Goal: Transaction & Acquisition: Purchase product/service

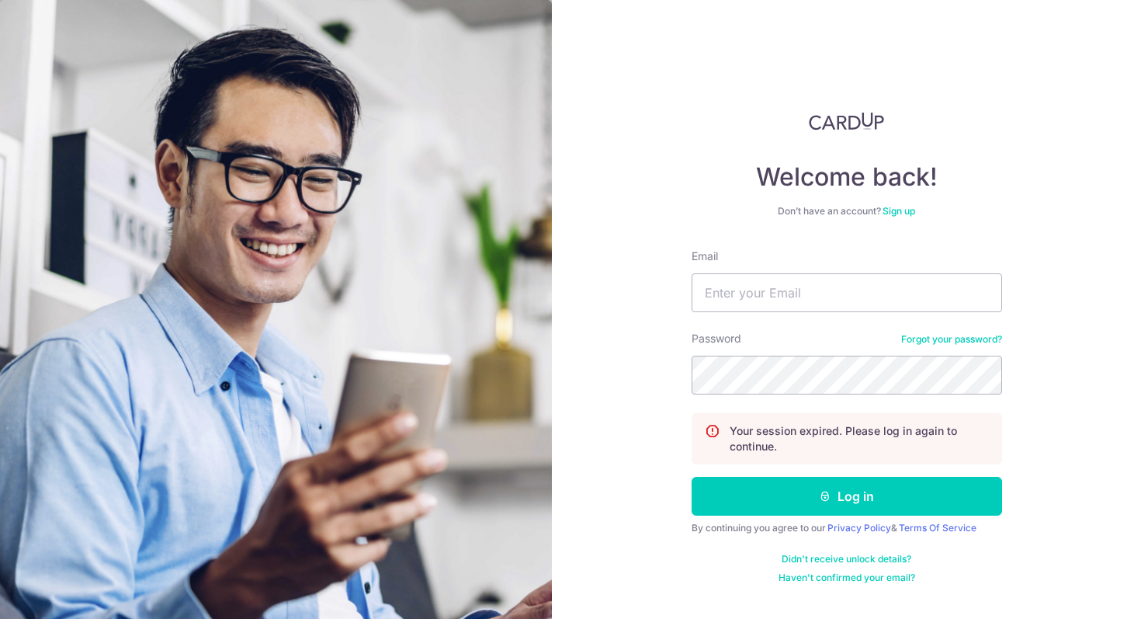
click at [782, 312] on form "Email Password Forgot your password? Your session expired. Please log in again …" at bounding box center [847, 415] width 310 height 335
click at [803, 312] on form "Email Password Forgot your password? Your session expired. Please log in again …" at bounding box center [847, 415] width 310 height 335
click at [816, 294] on input "Email" at bounding box center [847, 292] width 310 height 39
type input "eeshan89@gmail.com"
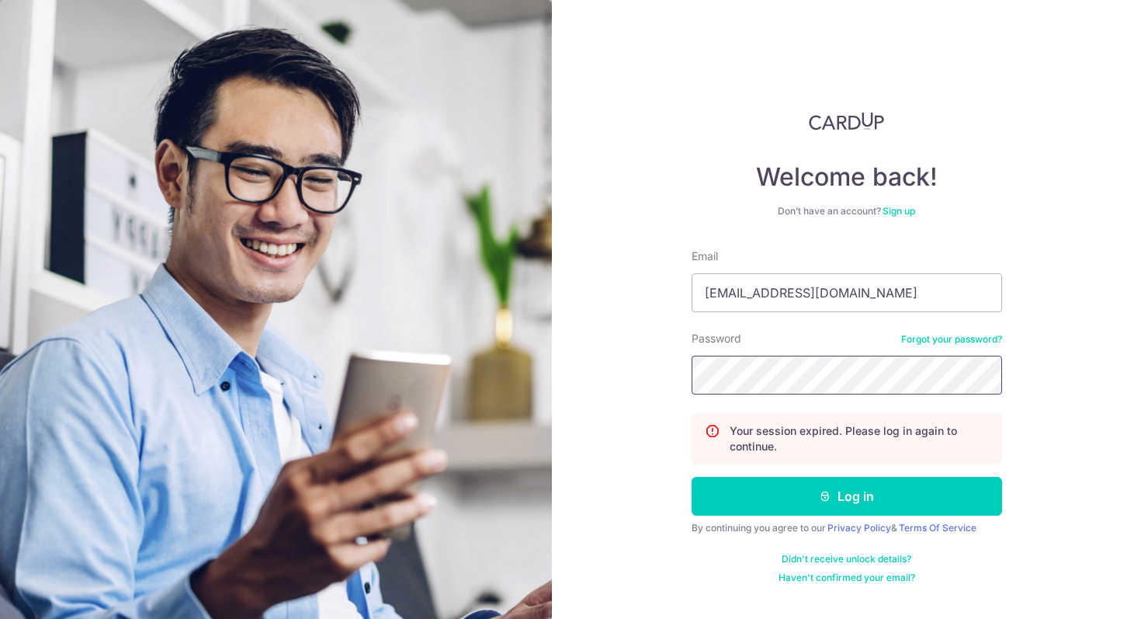
click at [692, 477] on button "Log in" at bounding box center [847, 496] width 310 height 39
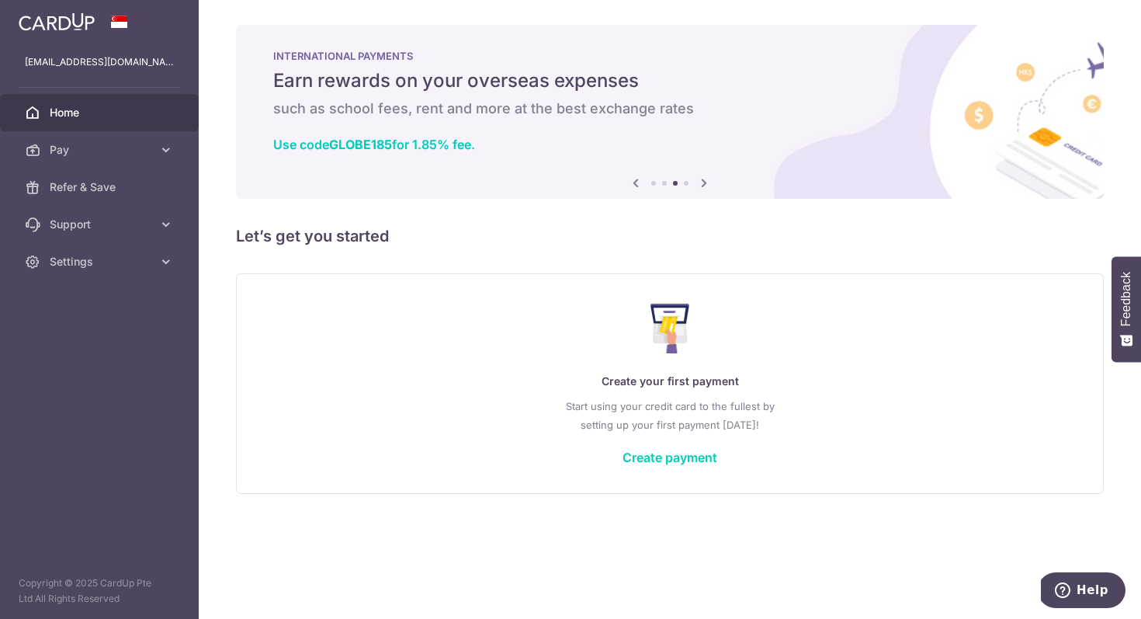
click at [102, 124] on link "Home" at bounding box center [99, 112] width 199 height 37
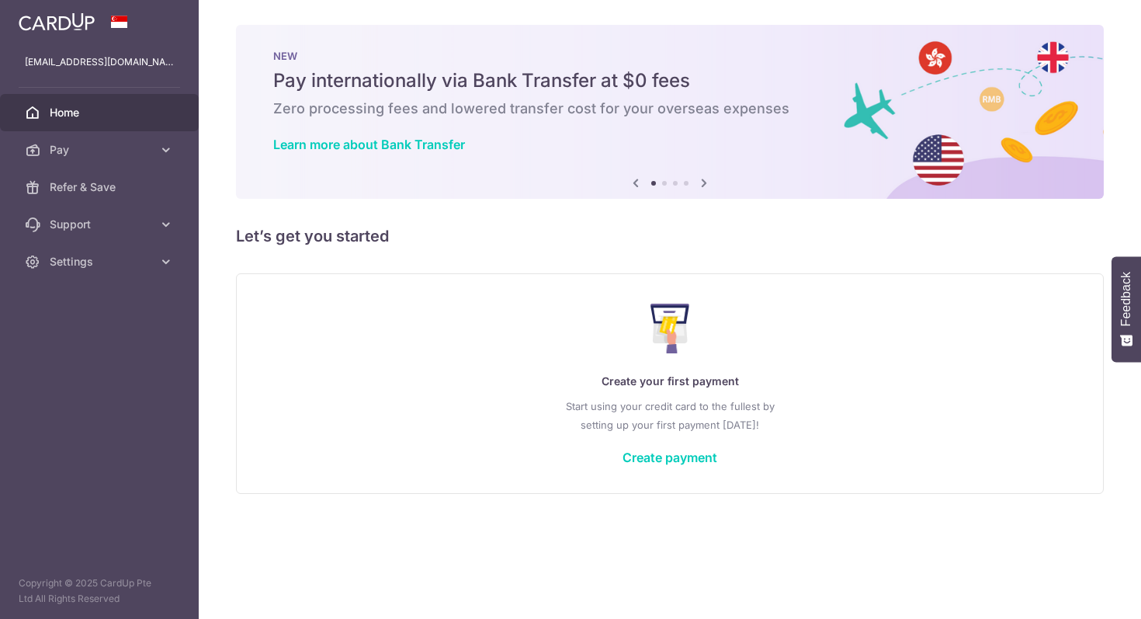
click at [126, 168] on link "Refer & Save" at bounding box center [99, 186] width 199 height 37
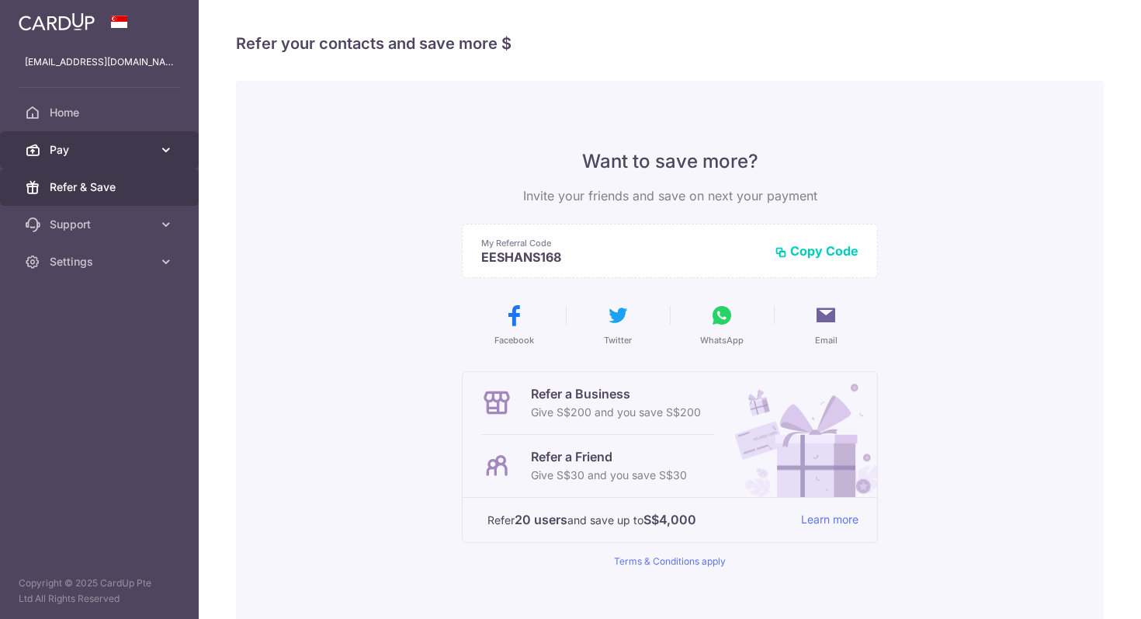
click at [137, 154] on span "Pay" at bounding box center [101, 150] width 102 height 16
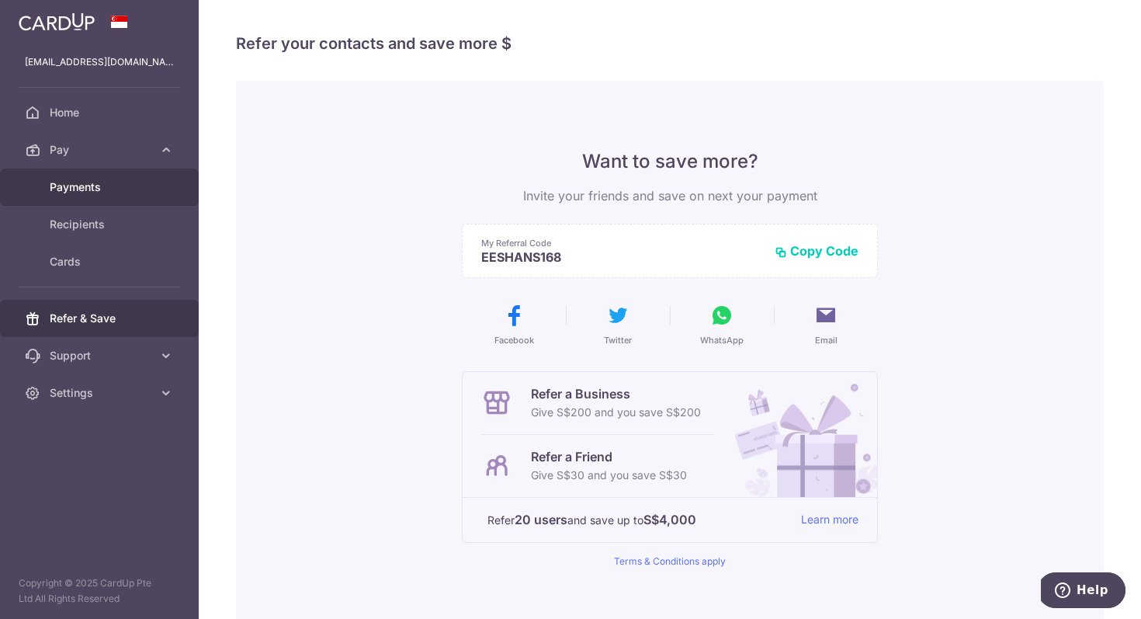
click at [122, 196] on link "Payments" at bounding box center [99, 186] width 199 height 37
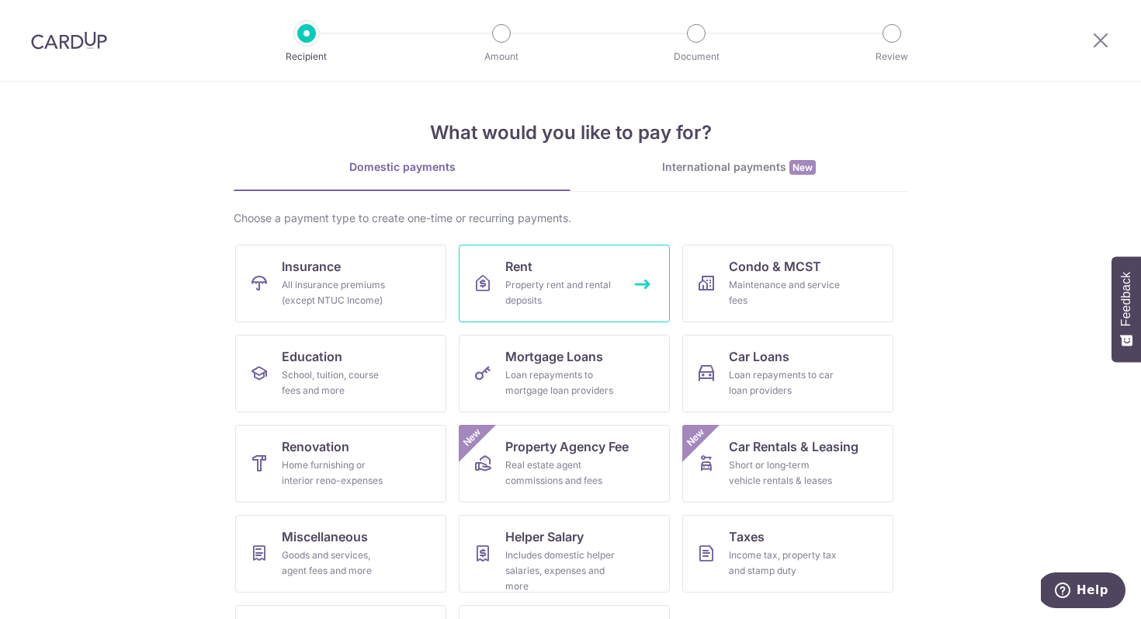
drag, startPoint x: 509, startPoint y: 267, endPoint x: 605, endPoint y: 324, distance: 111.0
click at [509, 267] on span "Rent" at bounding box center [518, 266] width 27 height 19
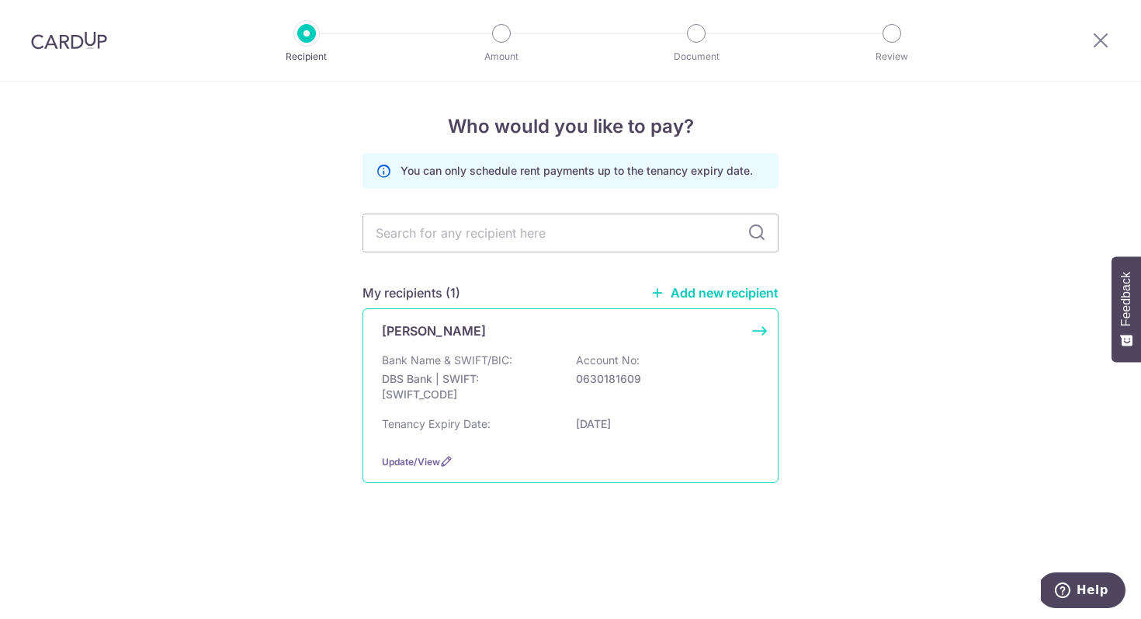
click at [551, 346] on div "Lu Jun Bank Name & SWIFT/BIC: DBS Bank | SWIFT: DBSSSGSGXXX Account No: 0630181…" at bounding box center [570, 395] width 416 height 175
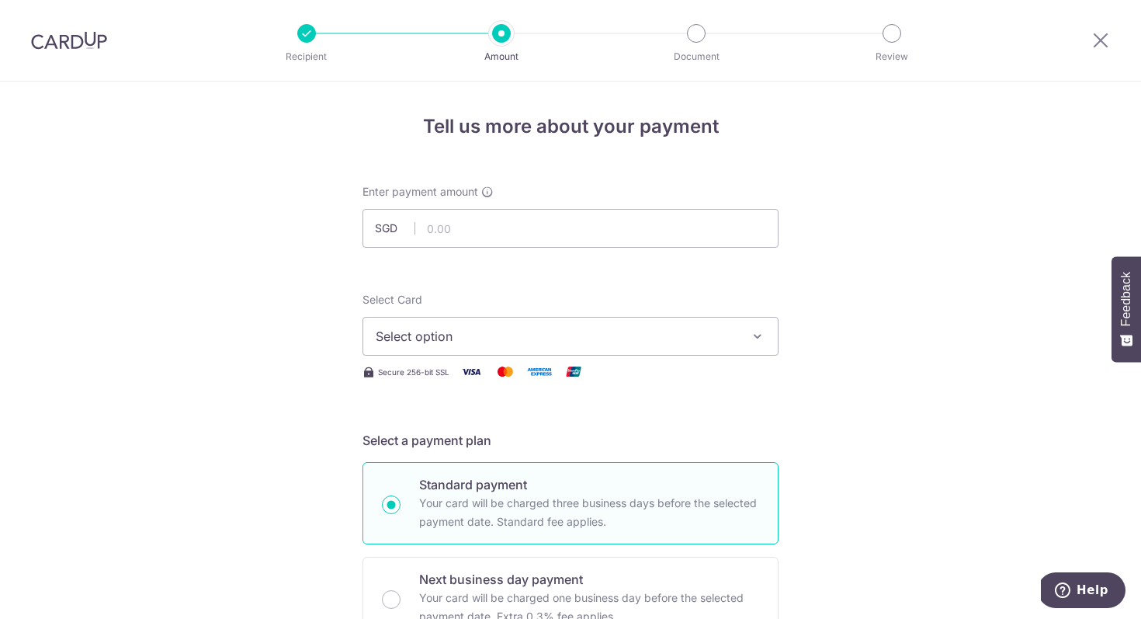
click at [618, 330] on span "Select option" at bounding box center [557, 336] width 362 height 19
click at [593, 374] on span "Add credit card" at bounding box center [585, 380] width 362 height 16
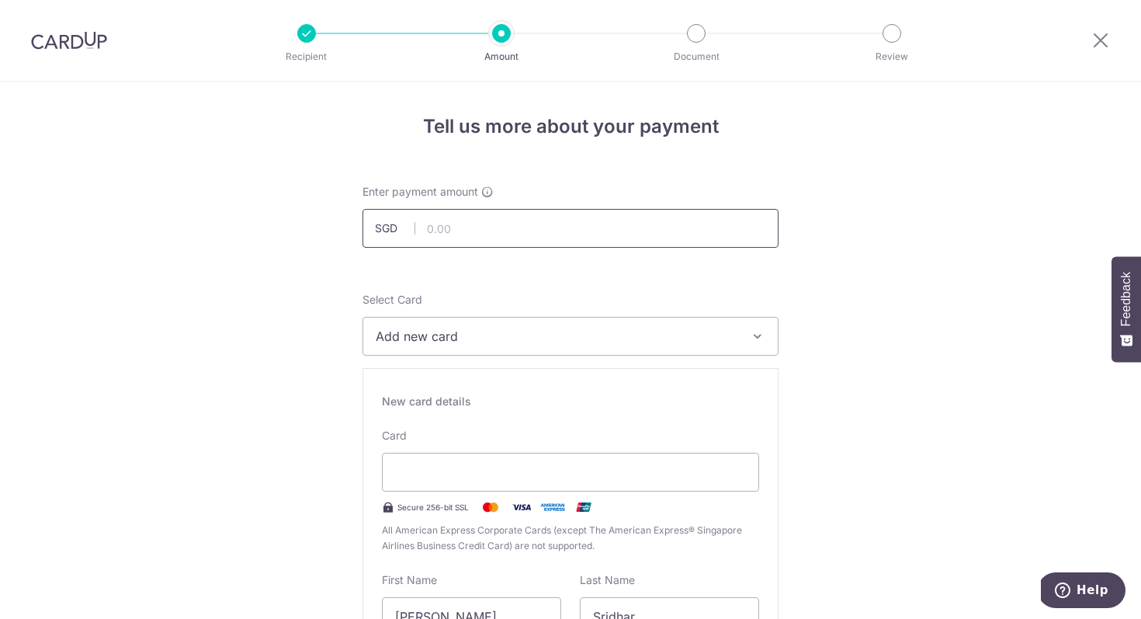
click at [479, 238] on input "text" at bounding box center [570, 228] width 416 height 39
click at [509, 224] on input "6700.00" at bounding box center [570, 228] width 416 height 39
type input "6,700.00"
click at [511, 340] on span "Add new card" at bounding box center [557, 336] width 362 height 19
click at [508, 380] on span "Add credit card" at bounding box center [585, 380] width 362 height 16
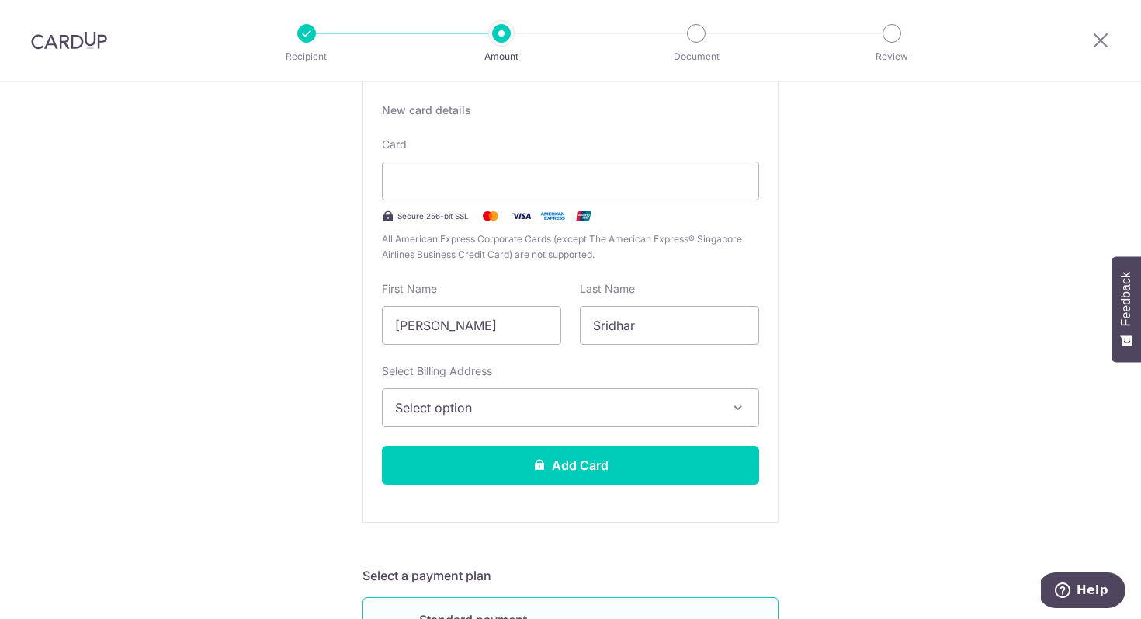
scroll to position [303, 0]
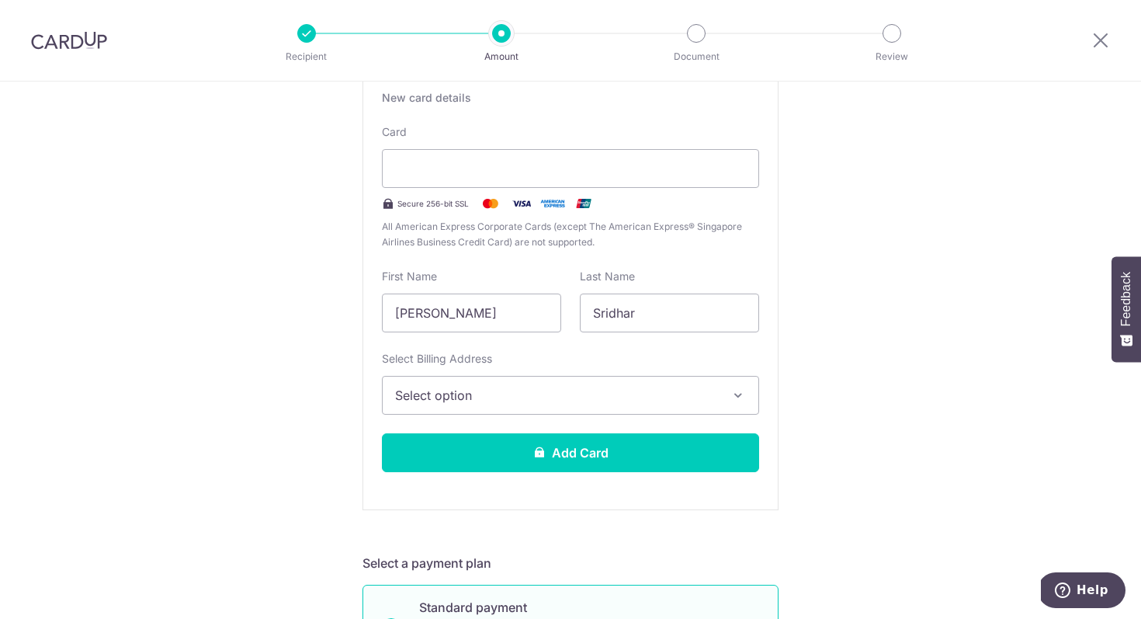
click at [591, 369] on div "Select Billing Address Select option Add Billing Address My Billing Addresses 8…" at bounding box center [570, 383] width 377 height 64
click at [605, 393] on span "Select option" at bounding box center [556, 395] width 323 height 19
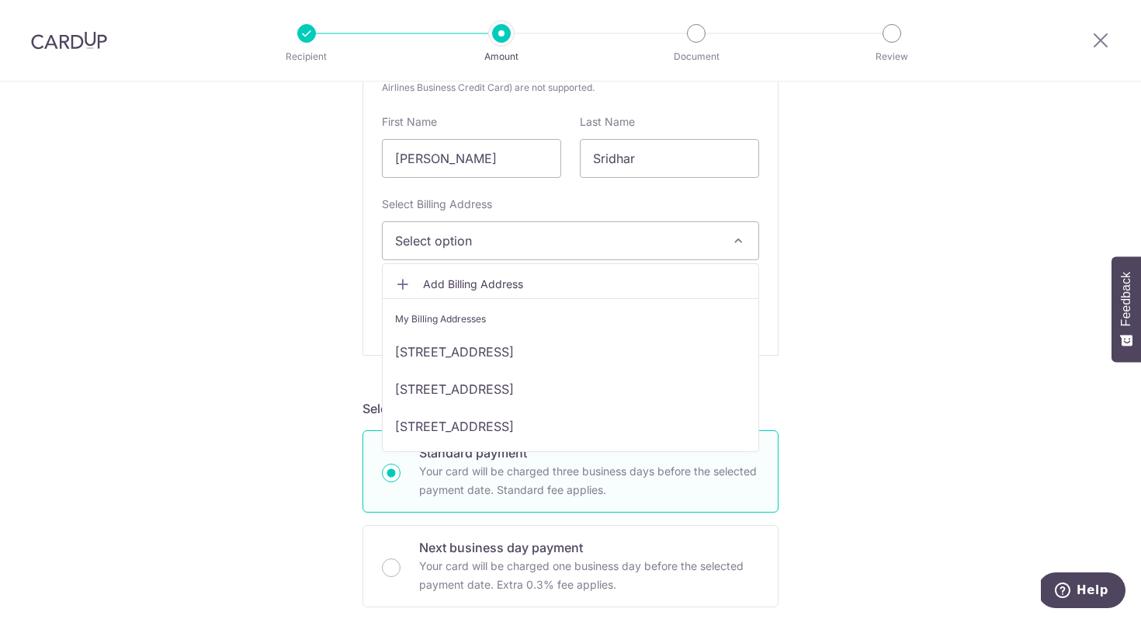
scroll to position [491, 0]
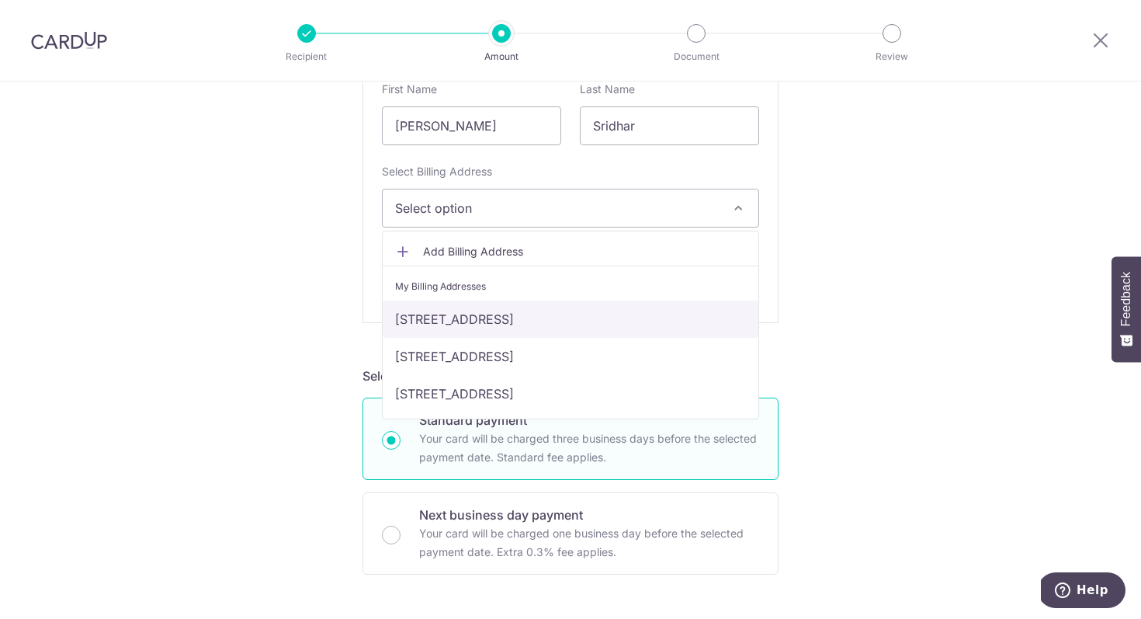
click at [647, 314] on link "[STREET_ADDRESS]" at bounding box center [571, 318] width 376 height 37
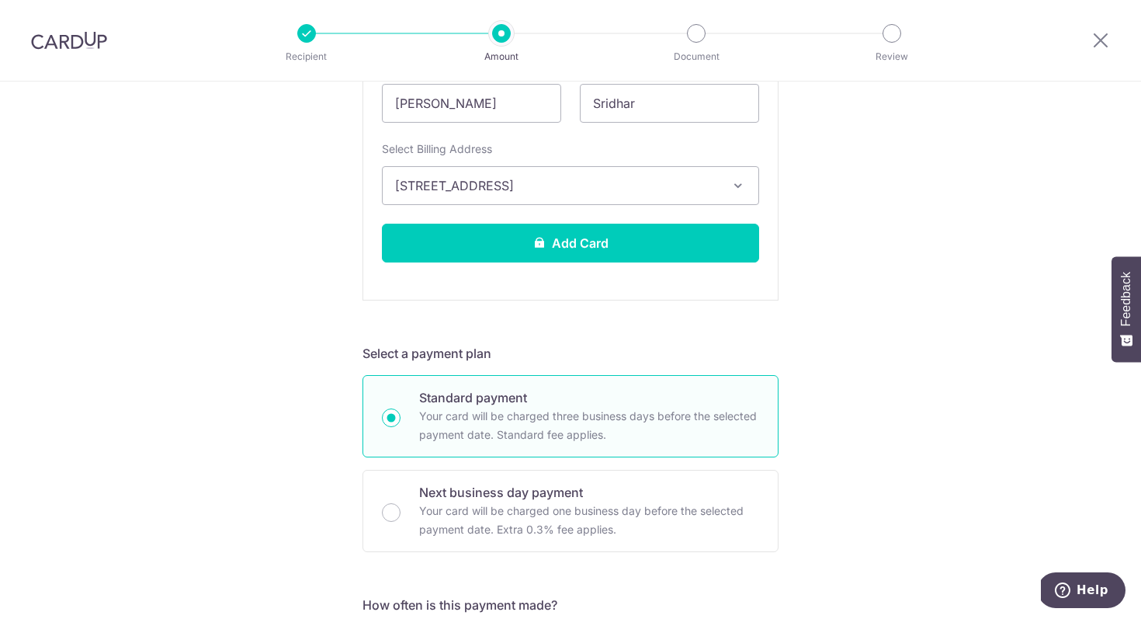
scroll to position [536, 0]
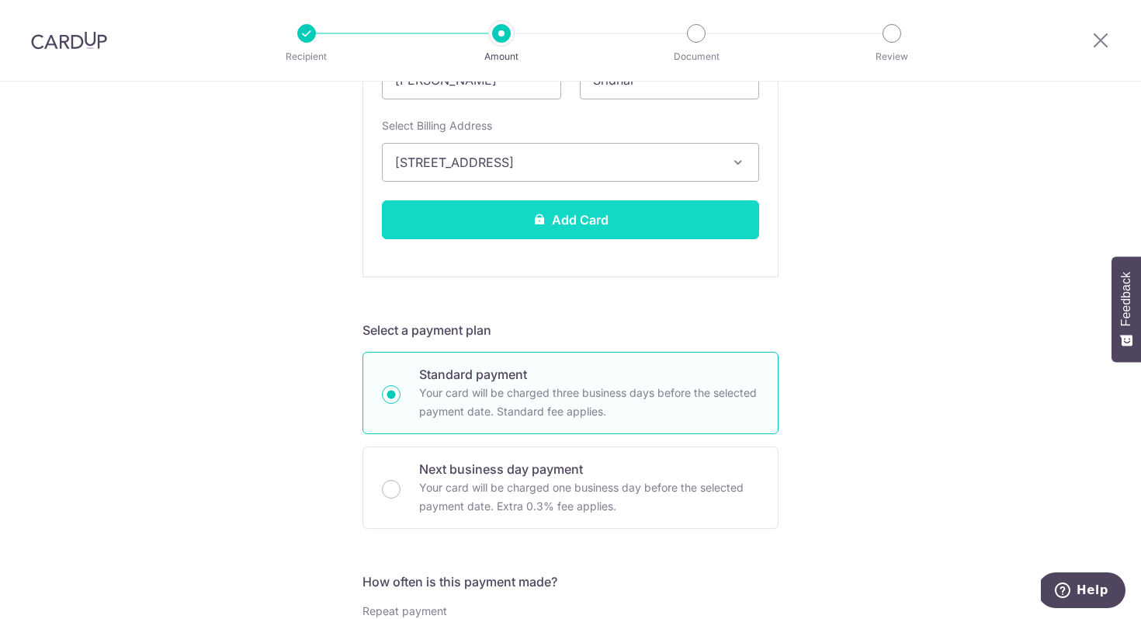
click at [674, 221] on button "Add Card" at bounding box center [570, 219] width 377 height 39
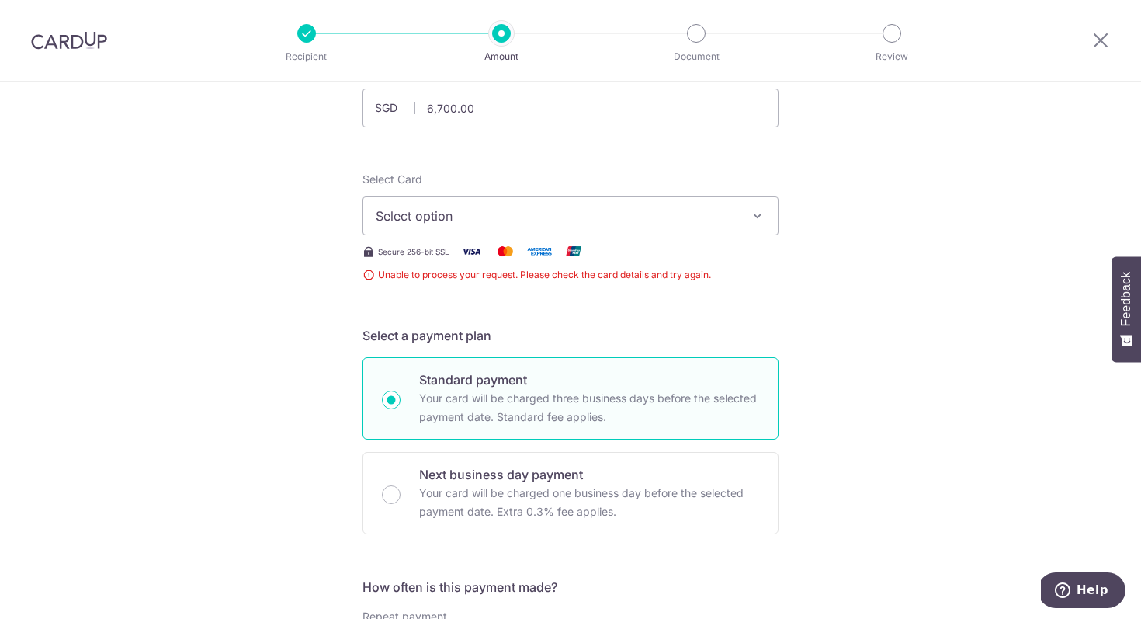
scroll to position [140, 0]
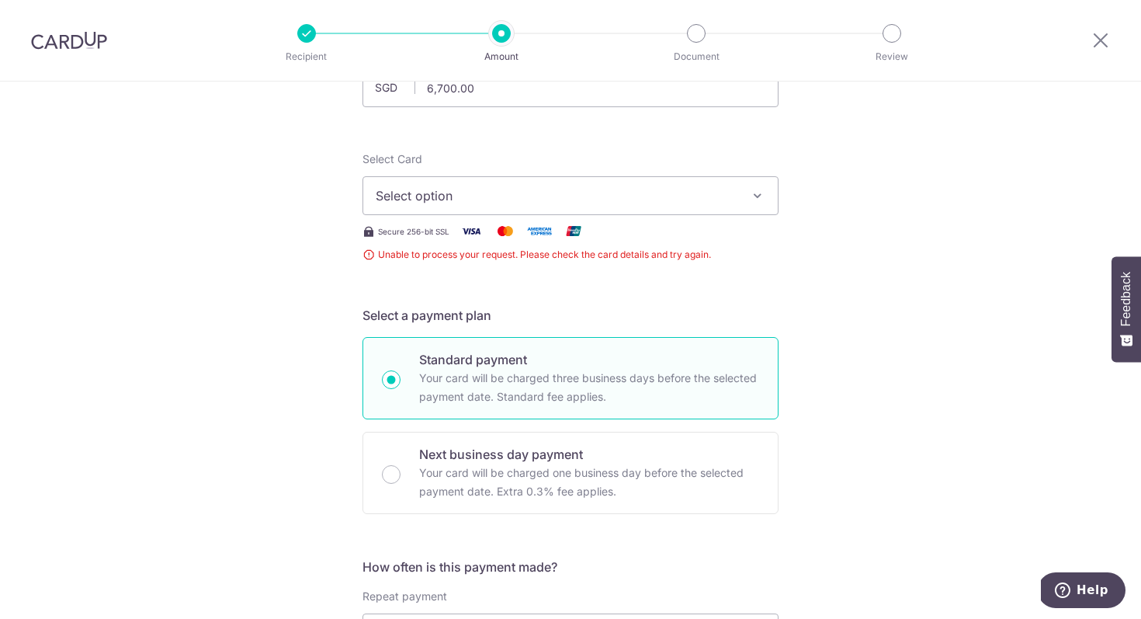
click at [635, 182] on button "Select option" at bounding box center [570, 195] width 416 height 39
click at [584, 236] on span "Add credit card" at bounding box center [585, 239] width 362 height 16
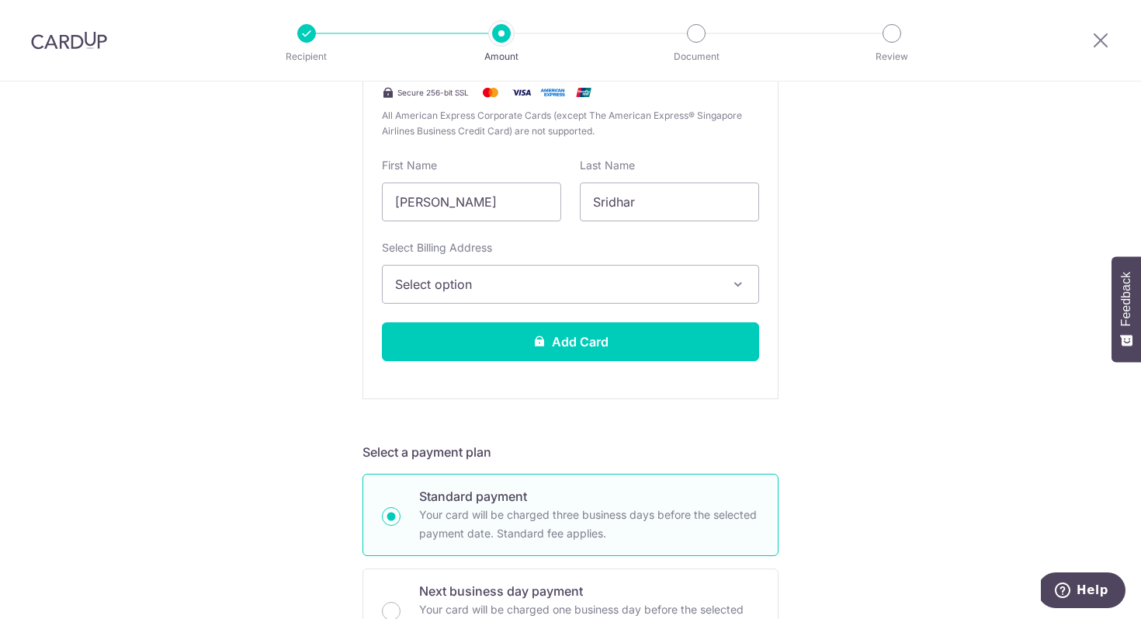
scroll to position [459, 0]
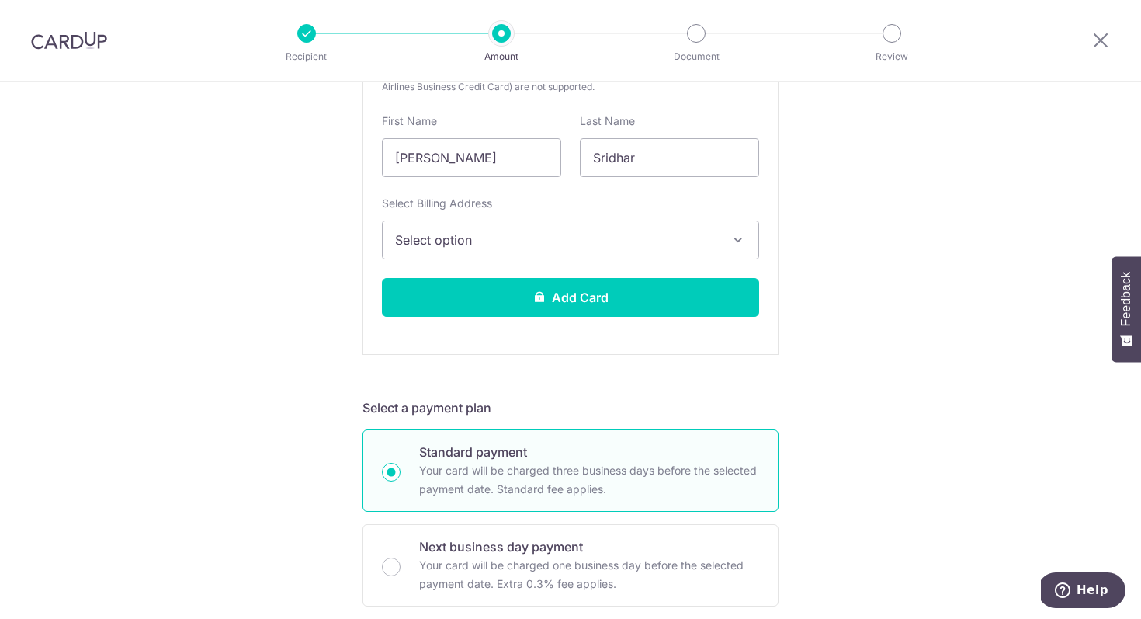
click at [568, 234] on span "Select option" at bounding box center [556, 240] width 323 height 19
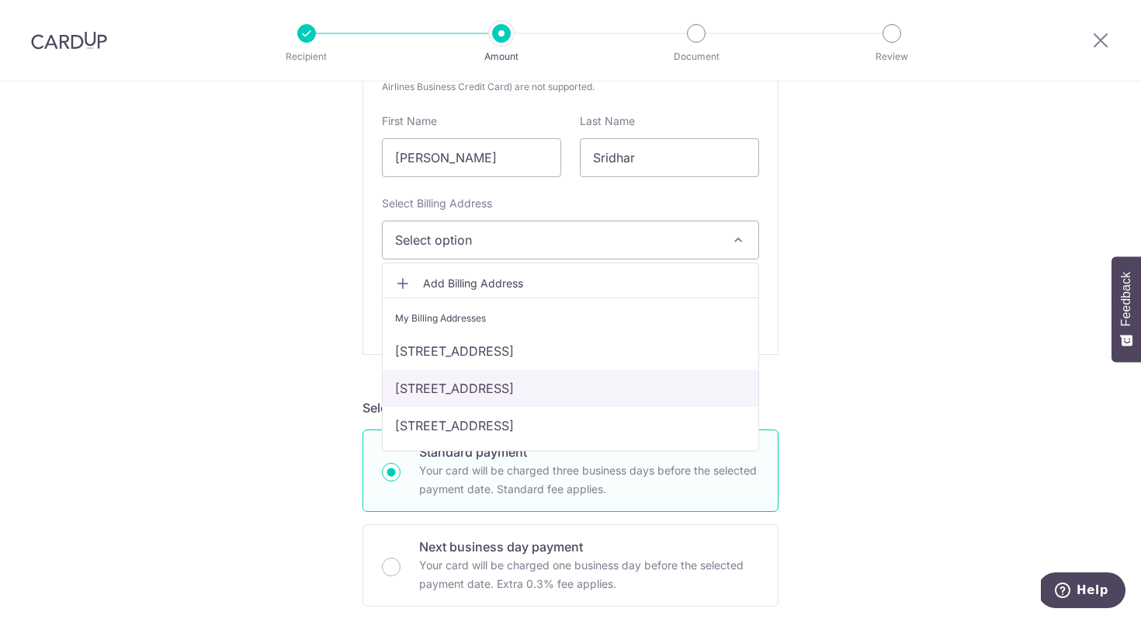
click at [637, 379] on link "[STREET_ADDRESS]" at bounding box center [571, 387] width 376 height 37
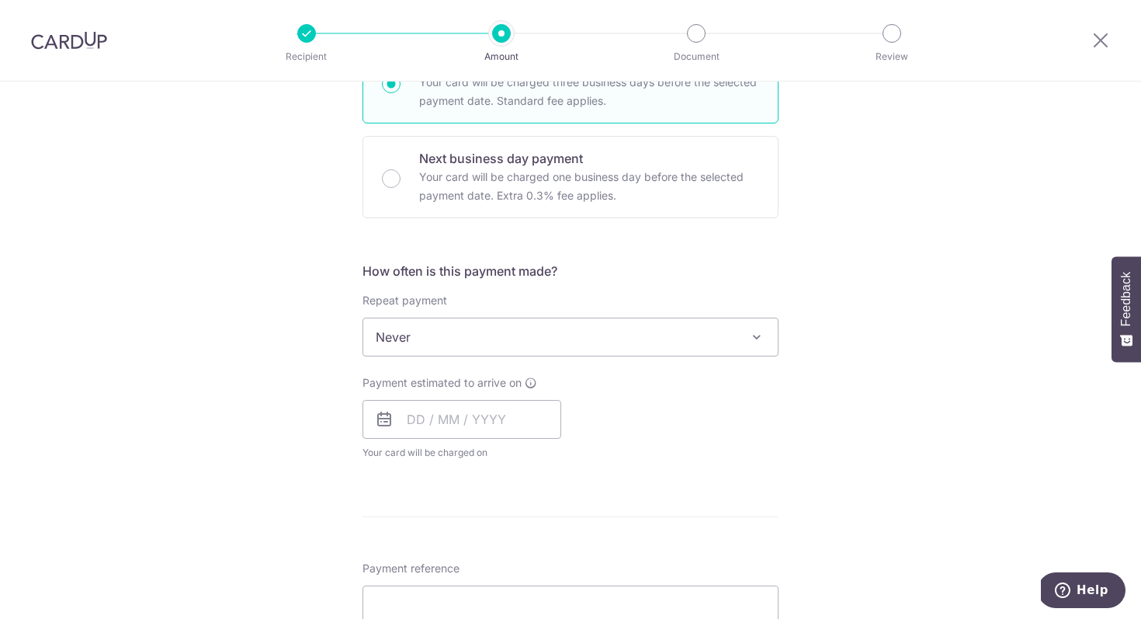
scroll to position [857, 0]
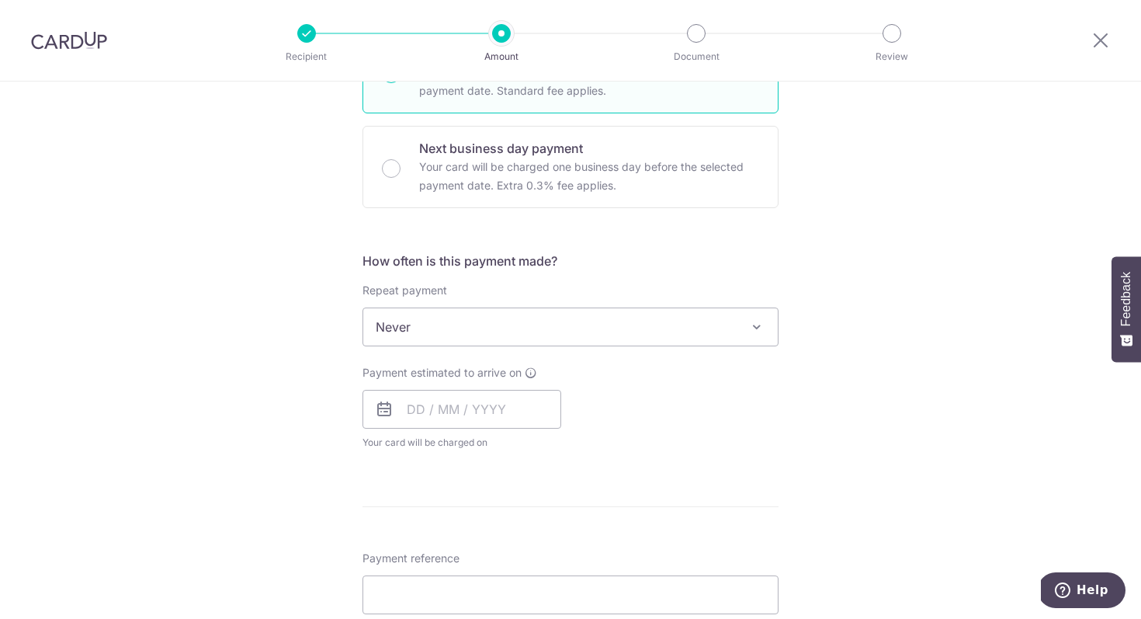
click at [653, 311] on span "Never" at bounding box center [570, 326] width 414 height 37
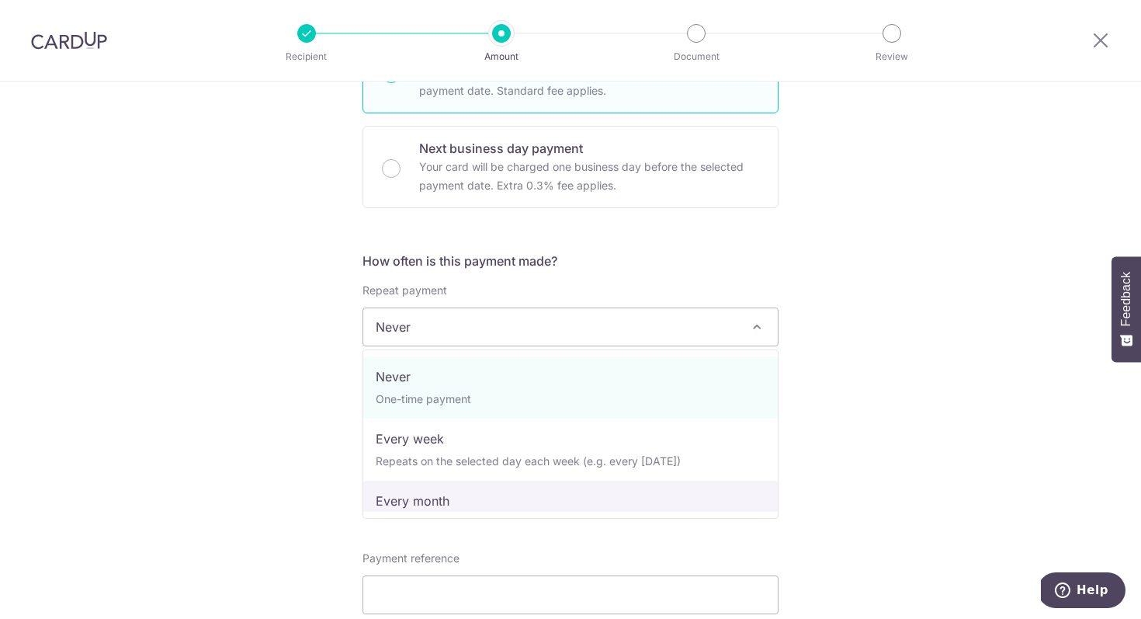
select select "3"
type input "[DATE]"
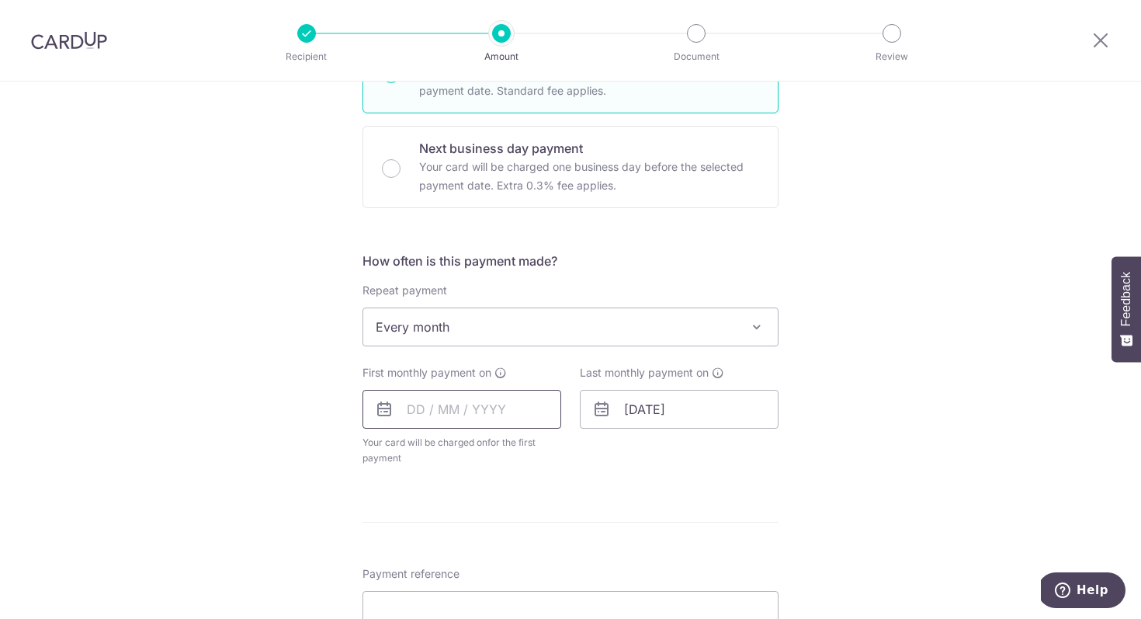
click at [428, 414] on input "text" at bounding box center [461, 409] width 199 height 39
click at [456, 543] on table "Sun Mon Tue Wed Thu Fri Sat 1 2 3 4 5 6 7 8 9 10 11 12 13 14 15 16 17 18 19 20 …" at bounding box center [487, 566] width 217 height 186
click at [491, 547] on link "10" at bounding box center [487, 550] width 25 height 25
type input "[DATE]"
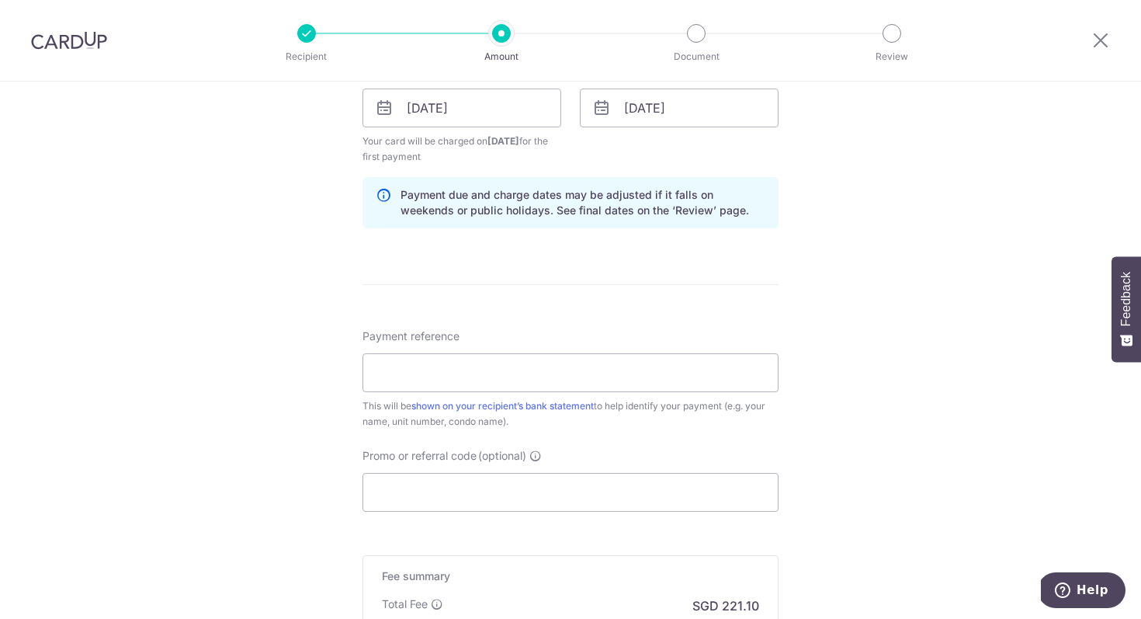
scroll to position [1164, 0]
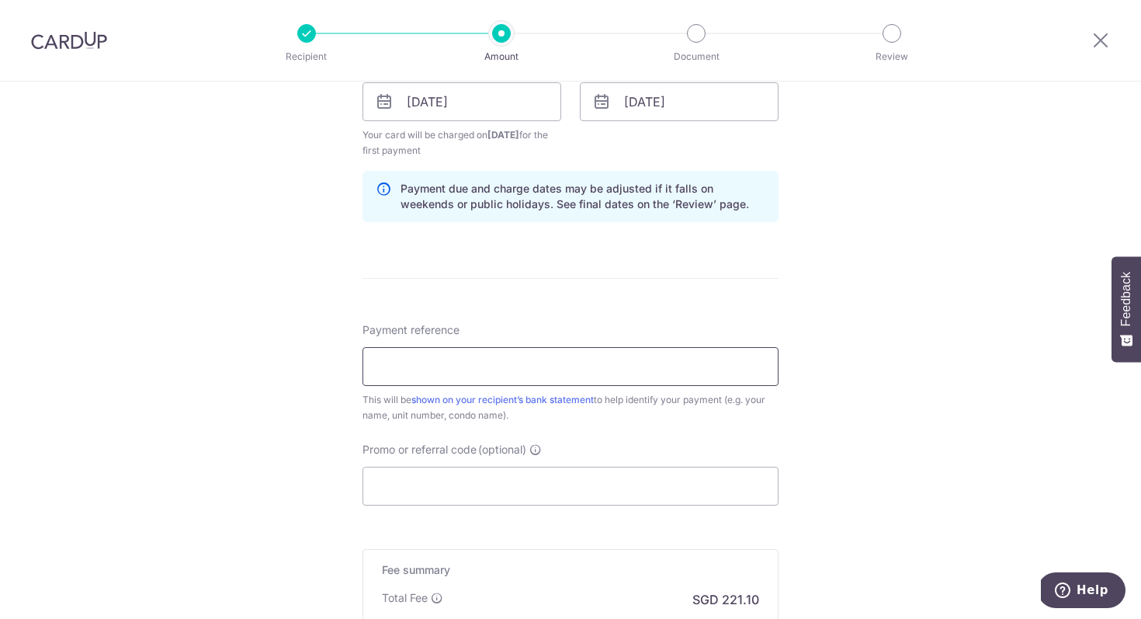
click at [501, 351] on input "Payment reference" at bounding box center [570, 366] width 416 height 39
type input "Metro 3307"
click at [472, 479] on input "Promo or referral code (optional)" at bounding box center [570, 485] width 416 height 39
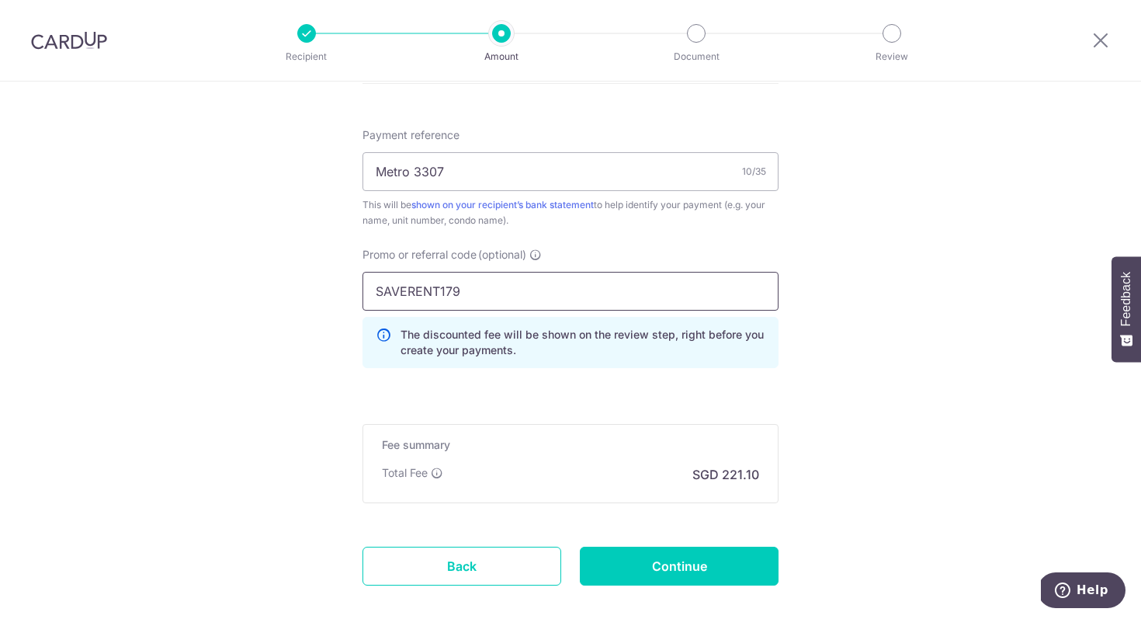
scroll to position [1442, 0]
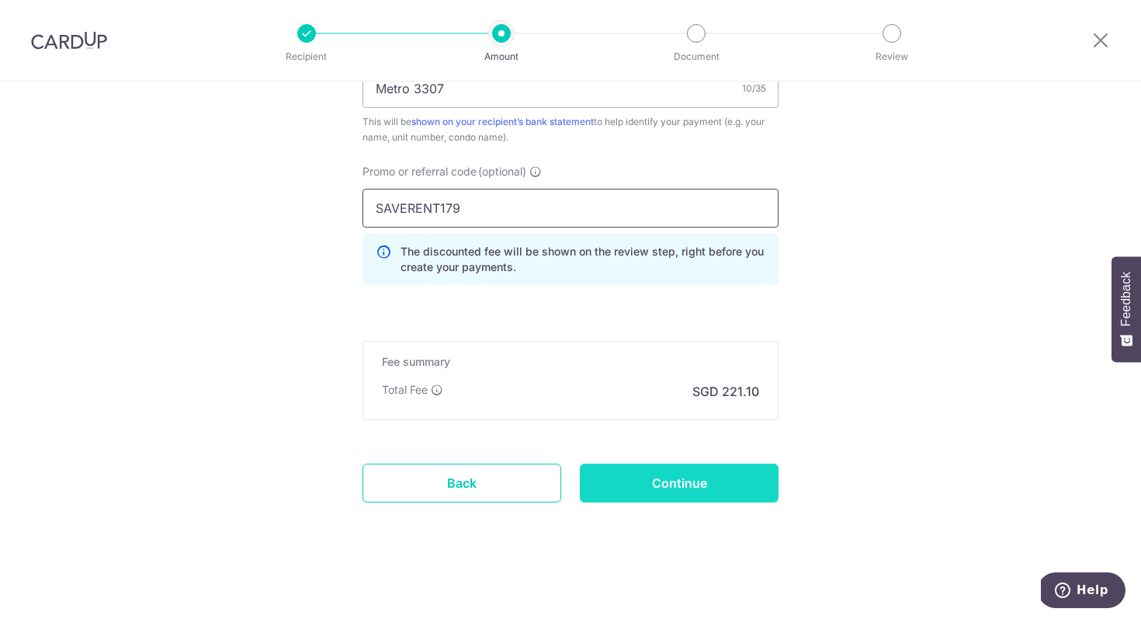
type input "SAVERENT179"
click at [680, 484] on input "Continue" at bounding box center [679, 482] width 199 height 39
type input "Create Schedule"
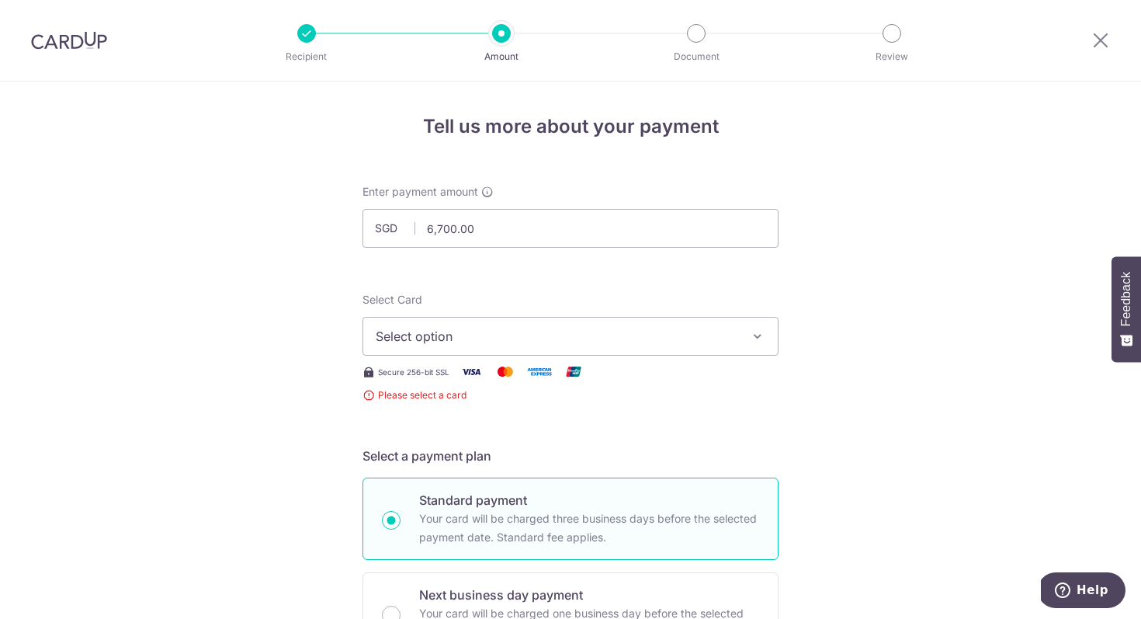
click at [625, 324] on button "Select option" at bounding box center [570, 336] width 416 height 39
click at [553, 394] on ul "Add credit card" at bounding box center [570, 380] width 416 height 42
click at [546, 305] on div "Select Card Select option Add credit card" at bounding box center [570, 324] width 416 height 64
click at [548, 316] on div "Select Card Select option Add credit card" at bounding box center [570, 324] width 416 height 64
click at [558, 339] on span "Select option" at bounding box center [557, 336] width 362 height 19
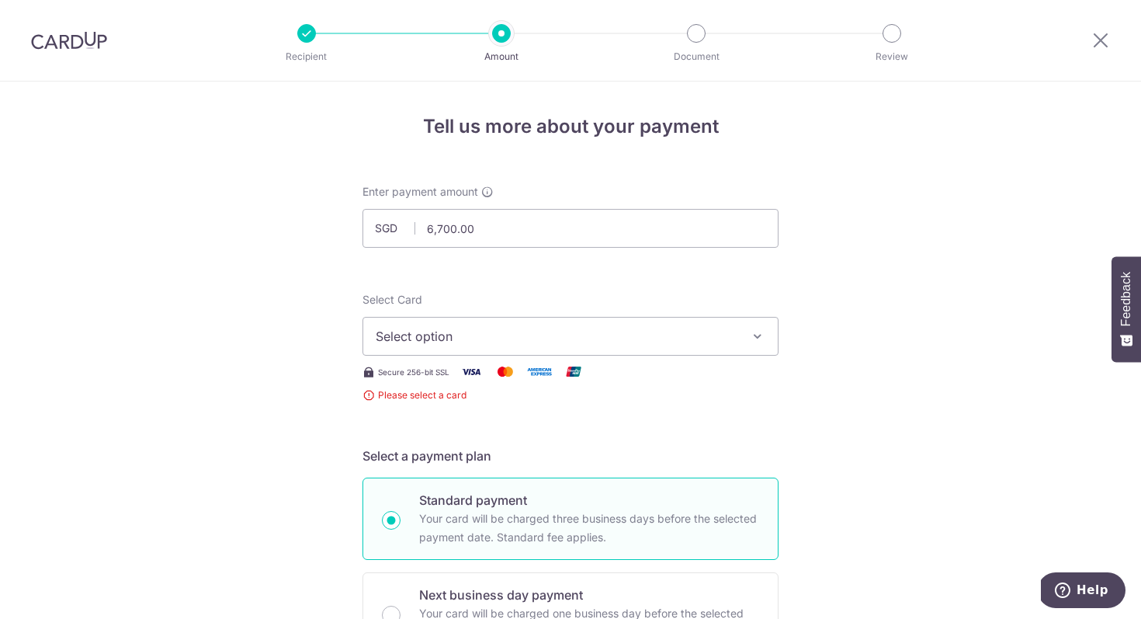
click at [558, 339] on span "Select option" at bounding box center [557, 336] width 362 height 19
click at [656, 341] on span "Select option" at bounding box center [557, 336] width 362 height 19
click at [672, 342] on span "Select option" at bounding box center [557, 336] width 362 height 19
click at [643, 334] on span "Select option" at bounding box center [557, 336] width 362 height 19
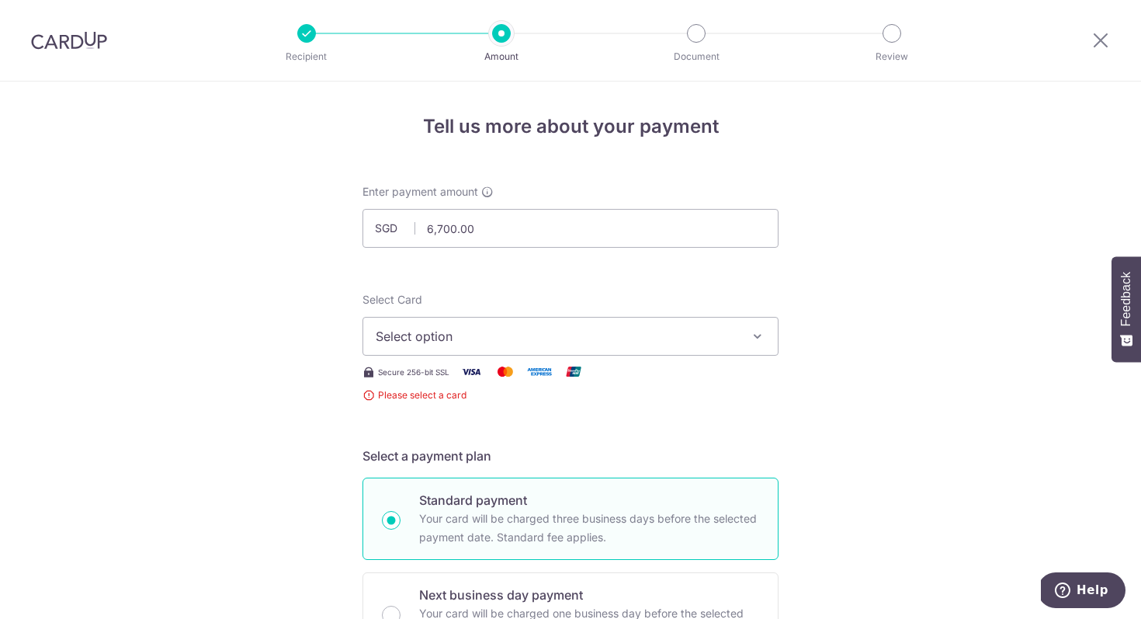
click at [643, 334] on span "Select option" at bounding box center [557, 336] width 362 height 19
click at [473, 390] on link "Add credit card" at bounding box center [570, 380] width 414 height 28
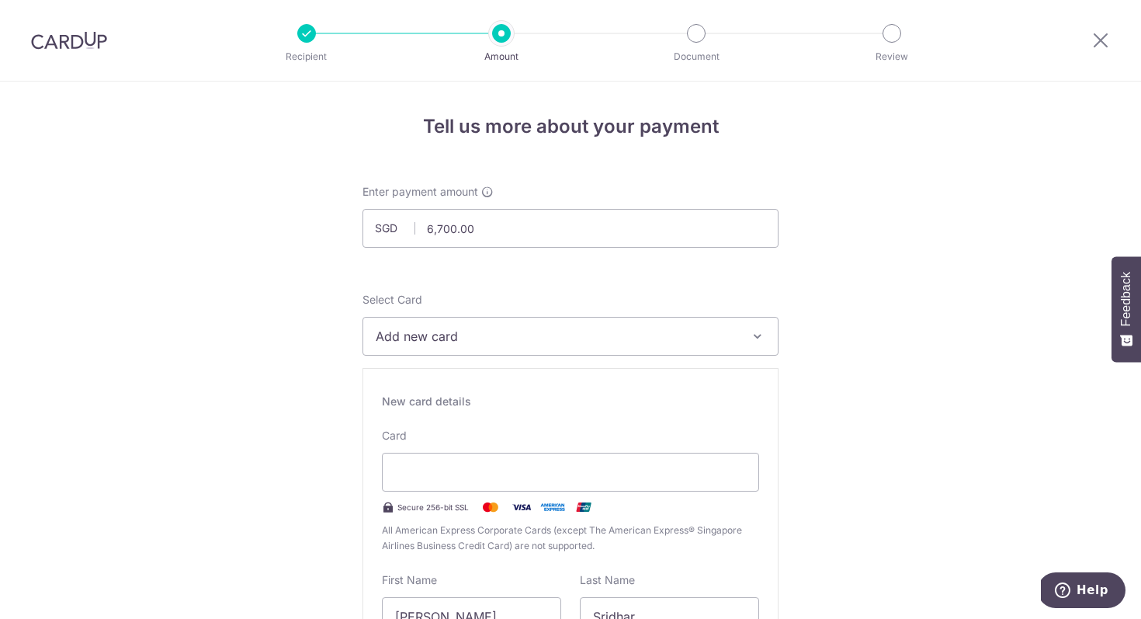
click at [488, 442] on div "Card Secure 256-bit SSL All American Express Corporate Cards (except The Americ…" at bounding box center [570, 491] width 377 height 126
click at [486, 459] on div at bounding box center [570, 471] width 377 height 39
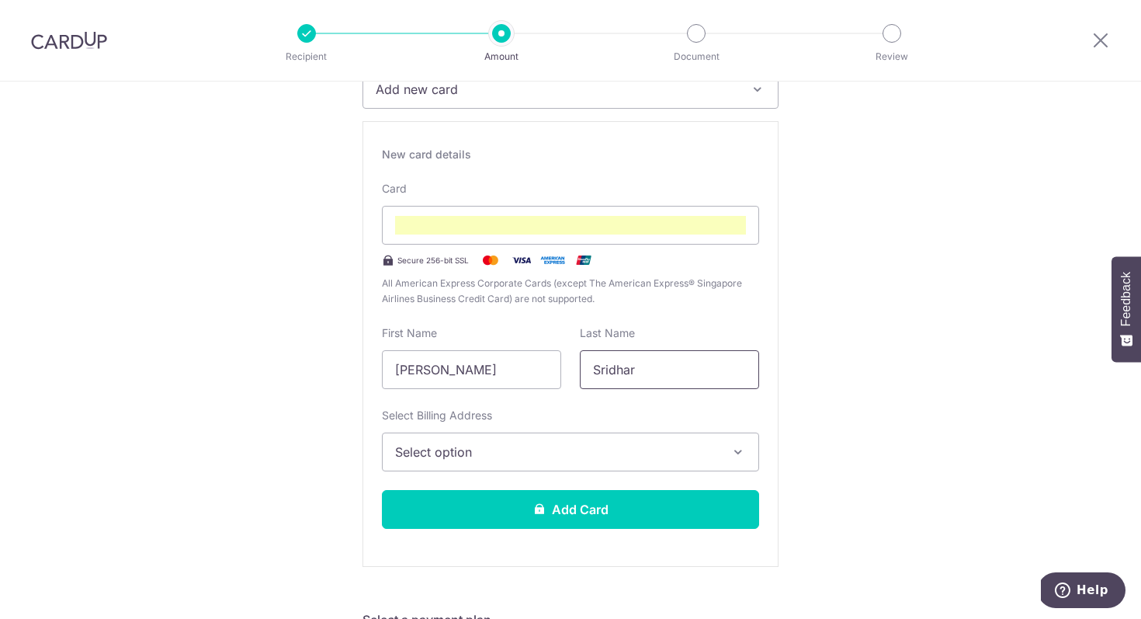
scroll to position [296, 0]
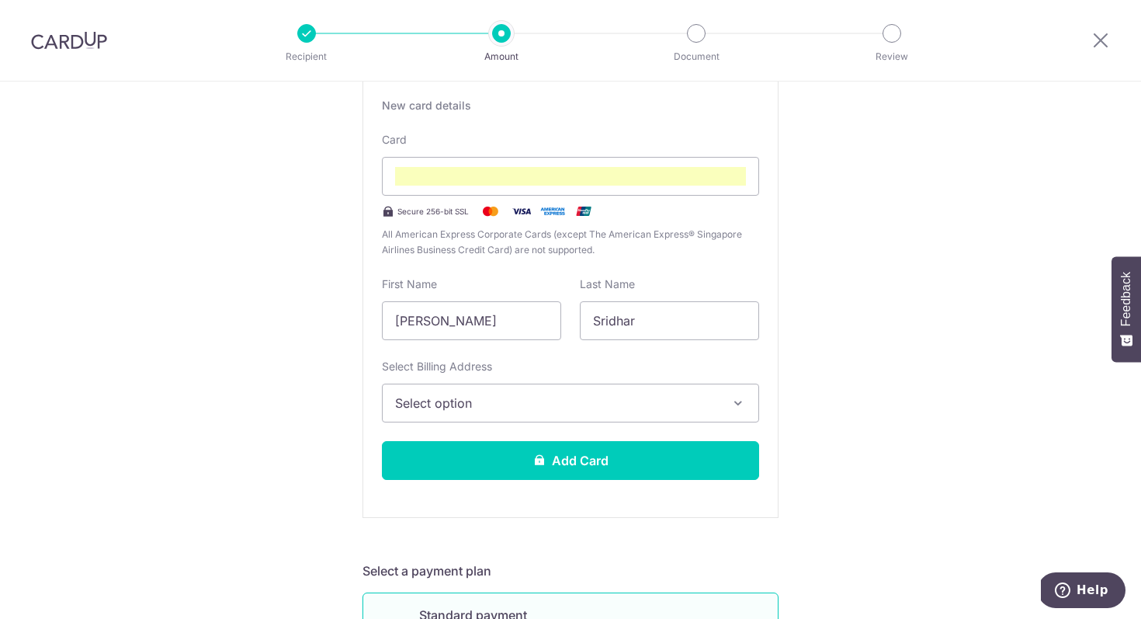
click at [577, 385] on button "Select option" at bounding box center [570, 402] width 377 height 39
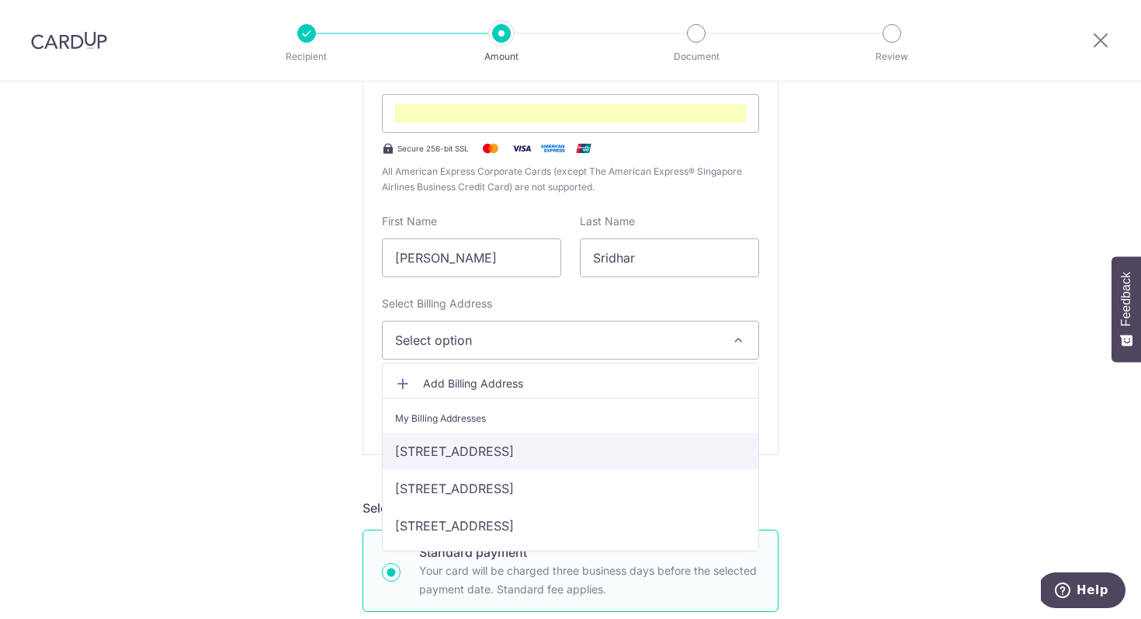
scroll to position [368, 0]
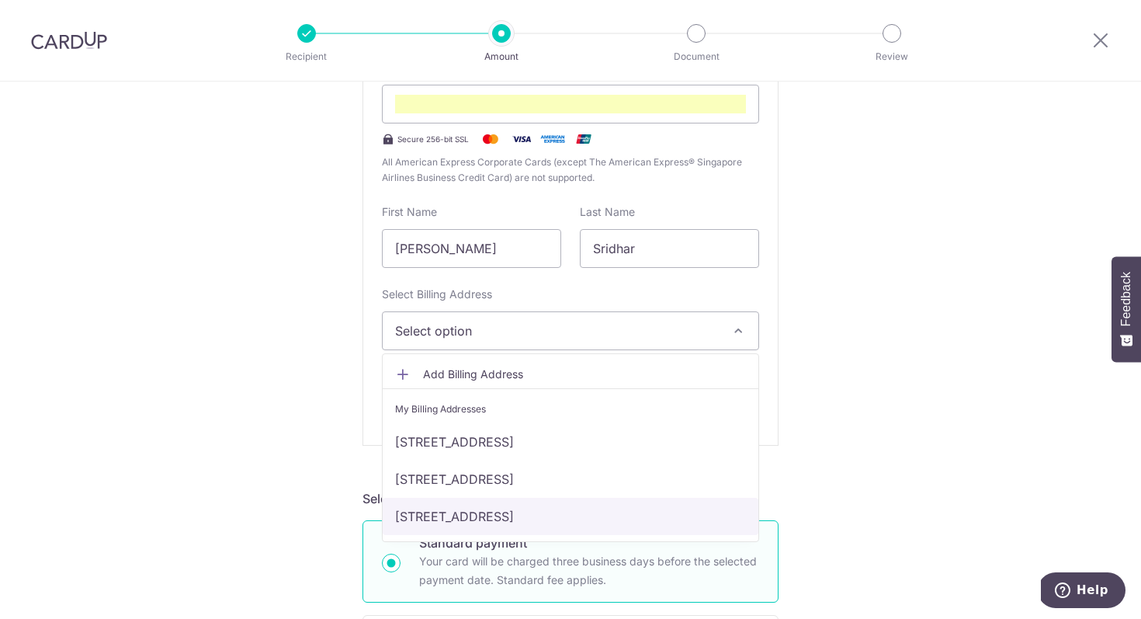
click at [595, 526] on link "[STREET_ADDRESS]" at bounding box center [571, 516] width 376 height 37
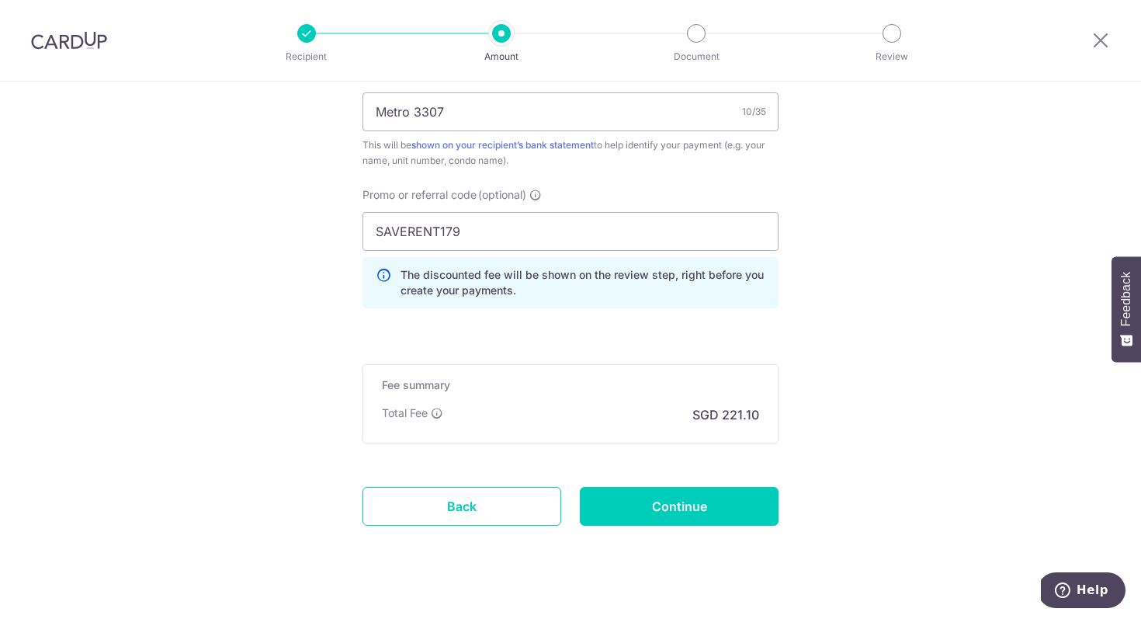
scroll to position [1363, 0]
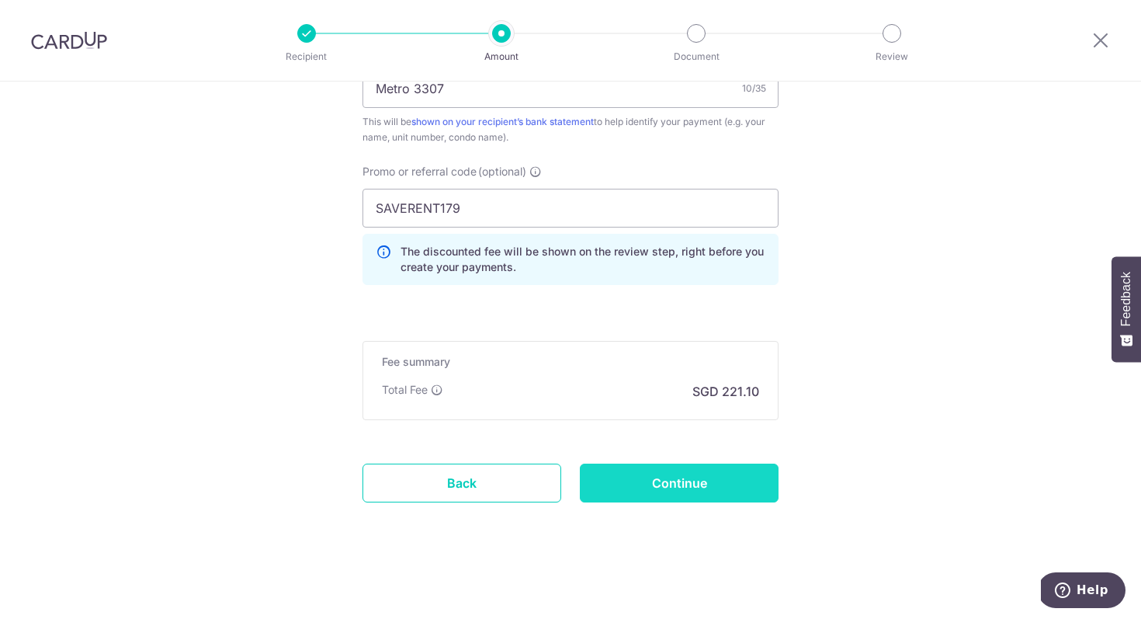
click at [677, 475] on input "Continue" at bounding box center [679, 482] width 199 height 39
type input "Create Schedule"
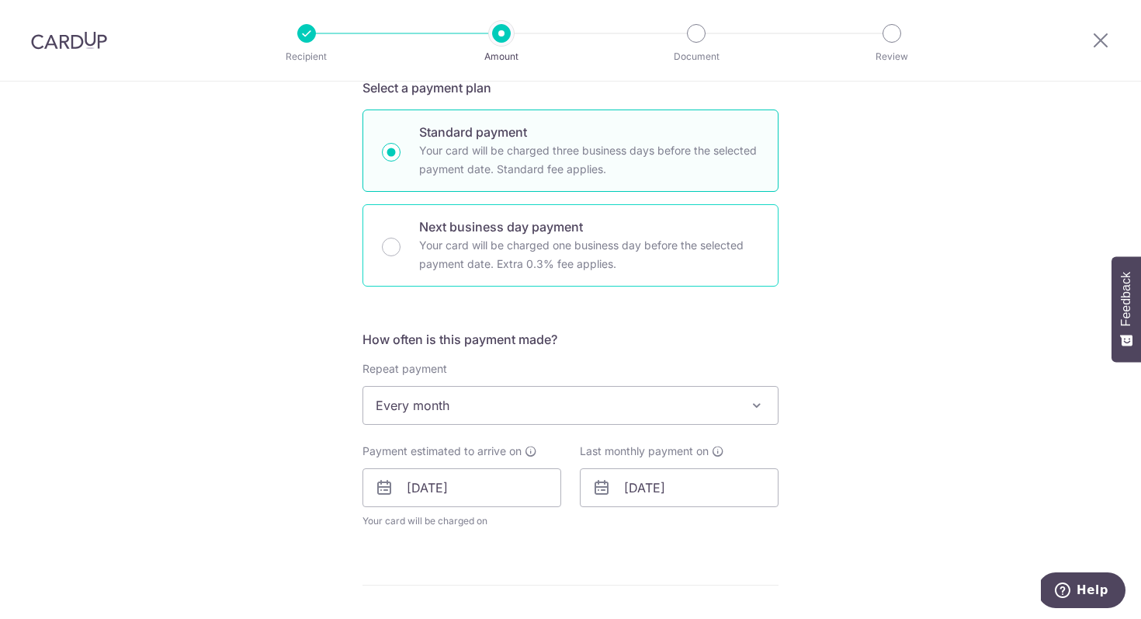
scroll to position [369, 0]
click at [653, 228] on p "Next business day payment" at bounding box center [589, 226] width 340 height 19
click at [400, 237] on input "Next business day payment Your card will be charged one business day before the…" at bounding box center [391, 246] width 19 height 19
radio input "false"
radio input "true"
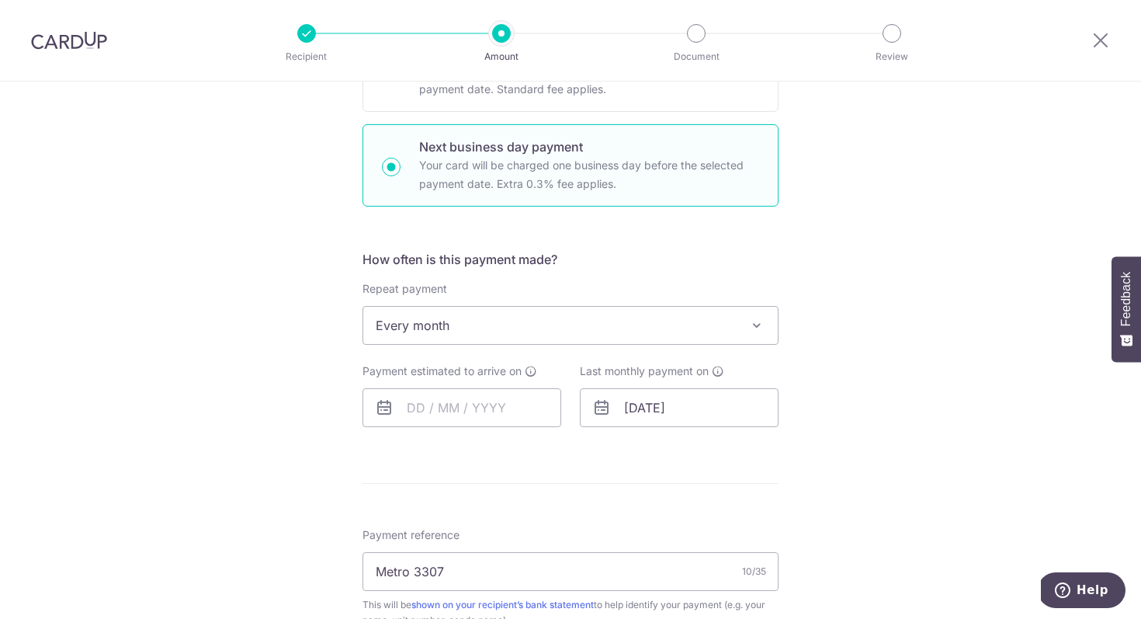
scroll to position [515, 0]
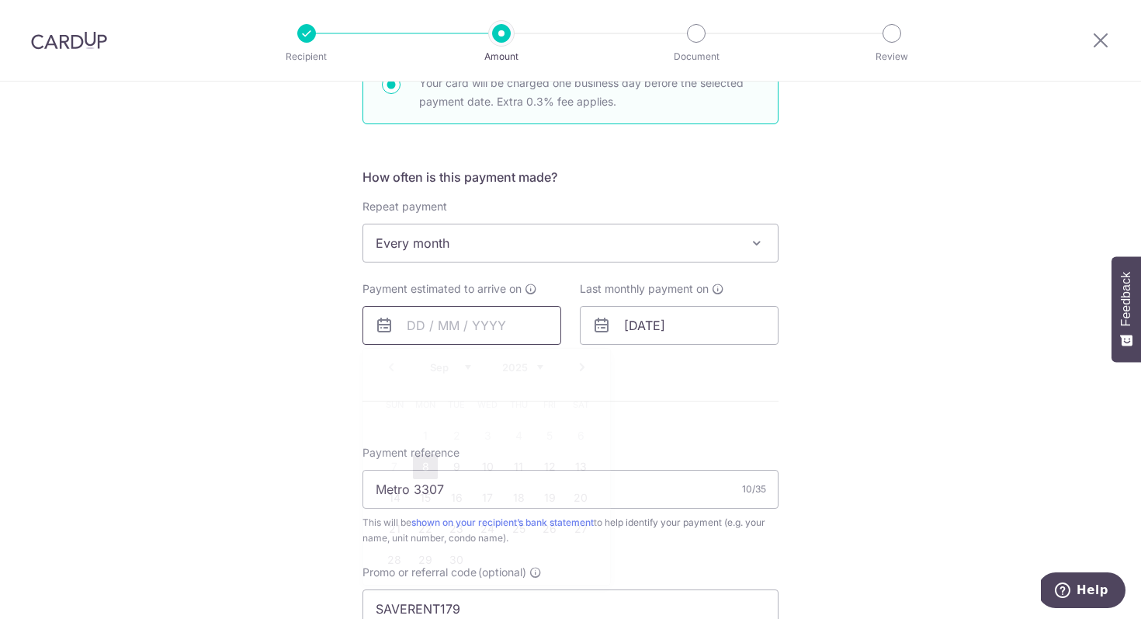
click at [407, 338] on input "text" at bounding box center [461, 325] width 199 height 39
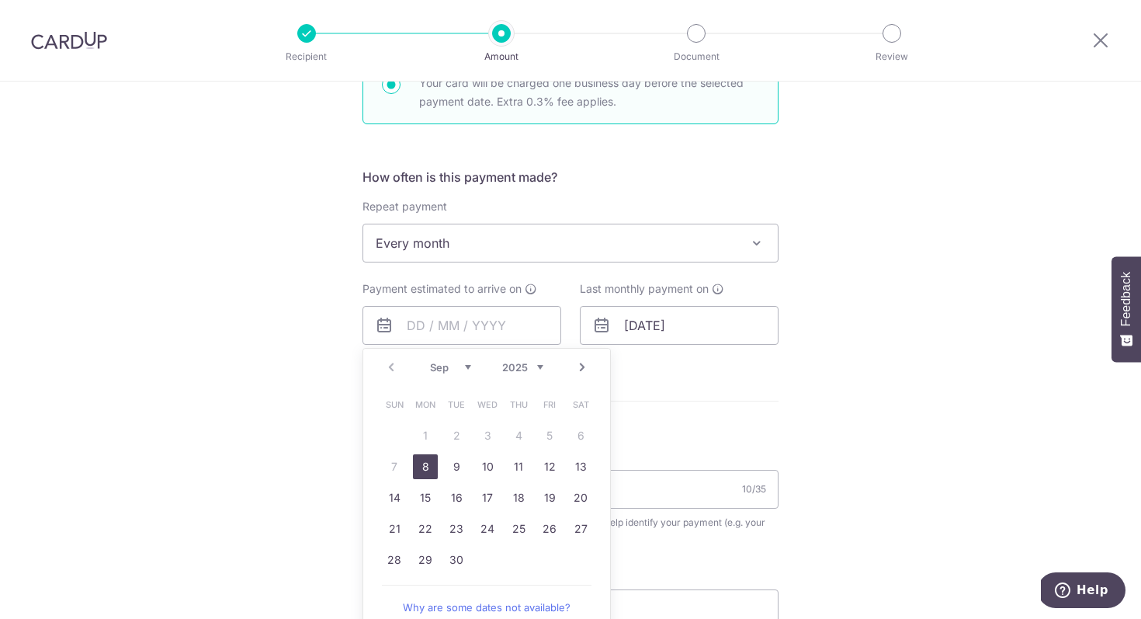
click at [429, 466] on link "8" at bounding box center [425, 466] width 25 height 25
type input "[DATE]"
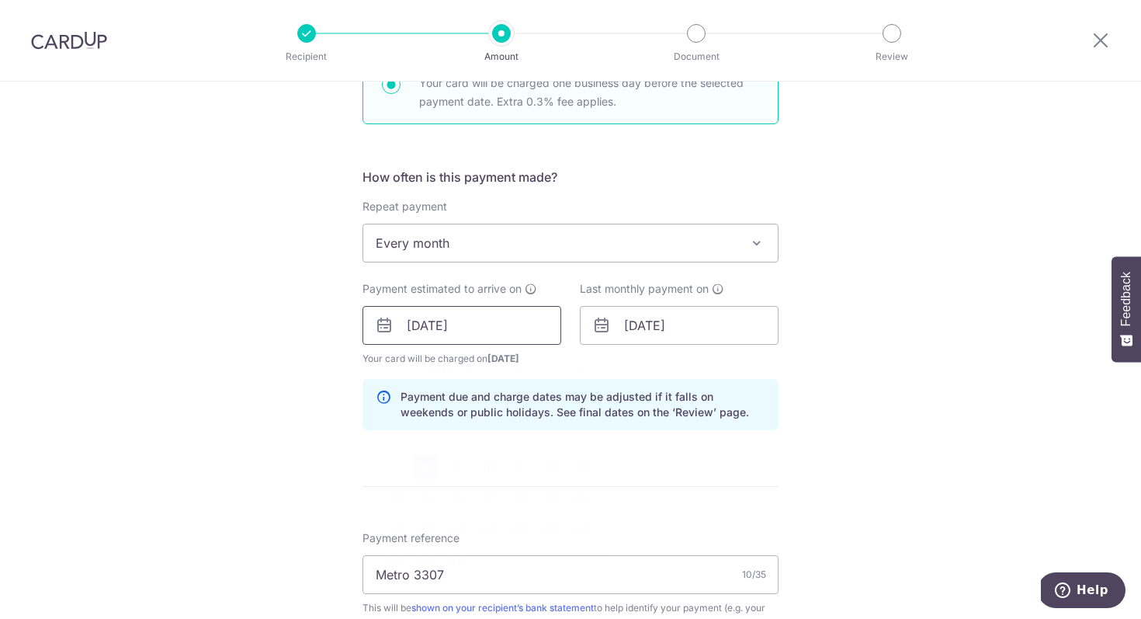
click at [511, 321] on input "[DATE]" at bounding box center [461, 325] width 199 height 39
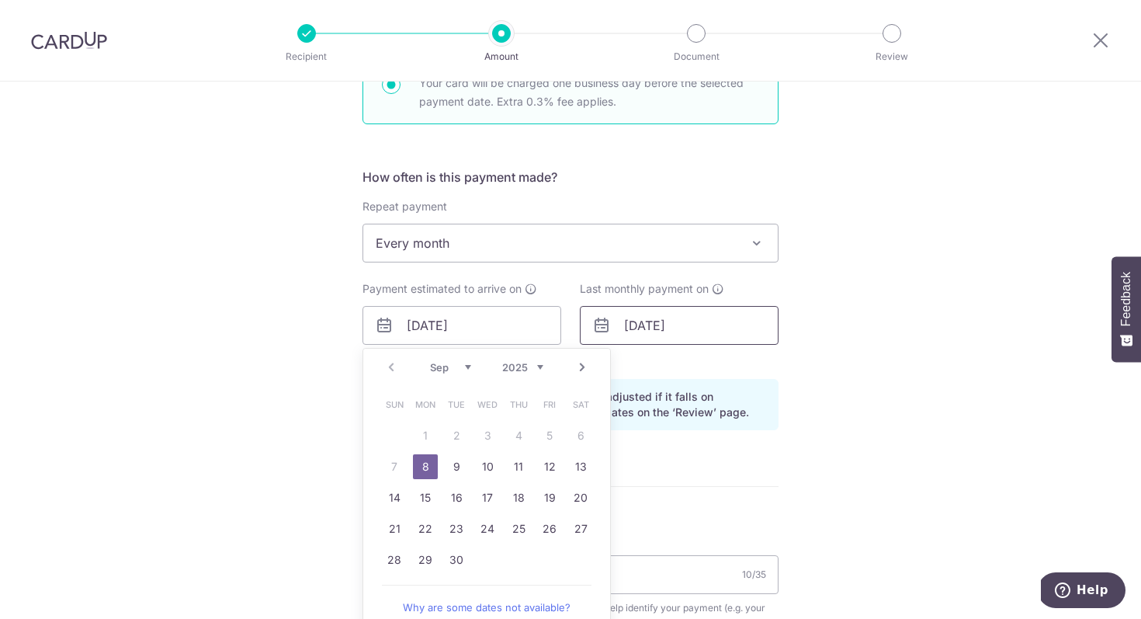
click at [625, 340] on input "[DATE]" at bounding box center [679, 325] width 199 height 39
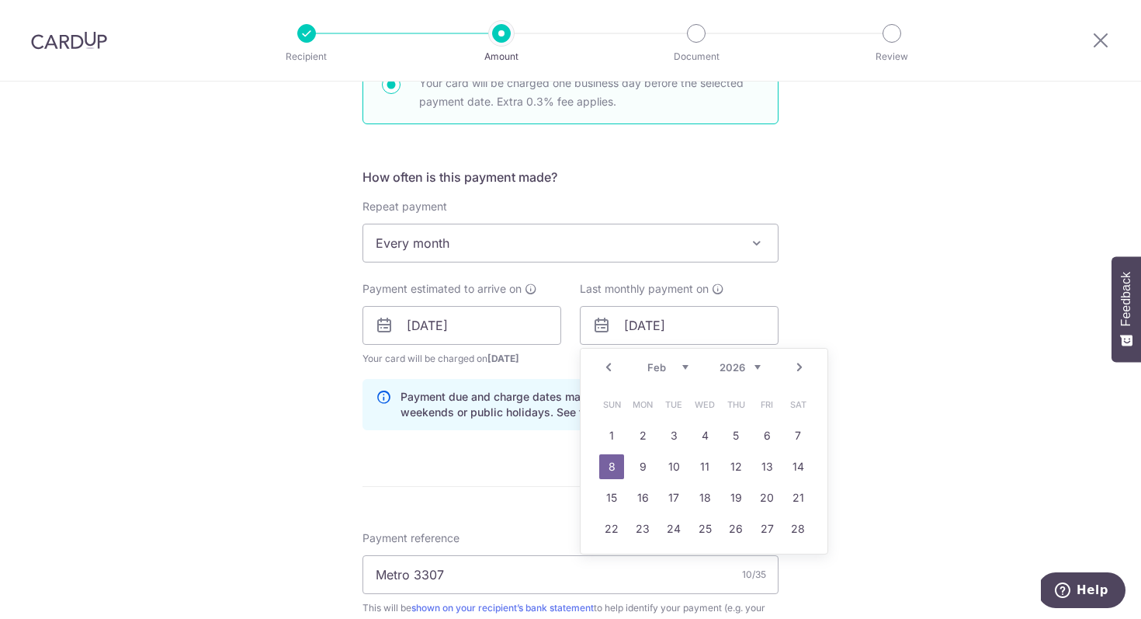
click at [510, 459] on form "Enter payment amount SGD 6,700.00 6700.00 Select Card Select option Add credit …" at bounding box center [570, 387] width 416 height 1437
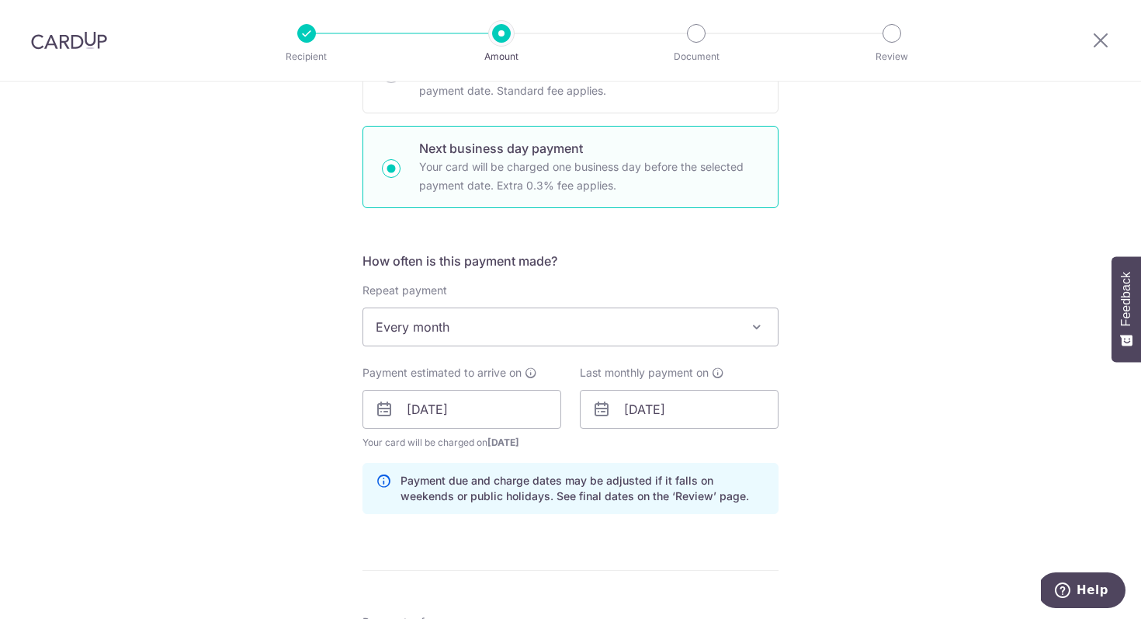
scroll to position [430, 0]
click at [563, 321] on span "Every month" at bounding box center [570, 327] width 414 height 37
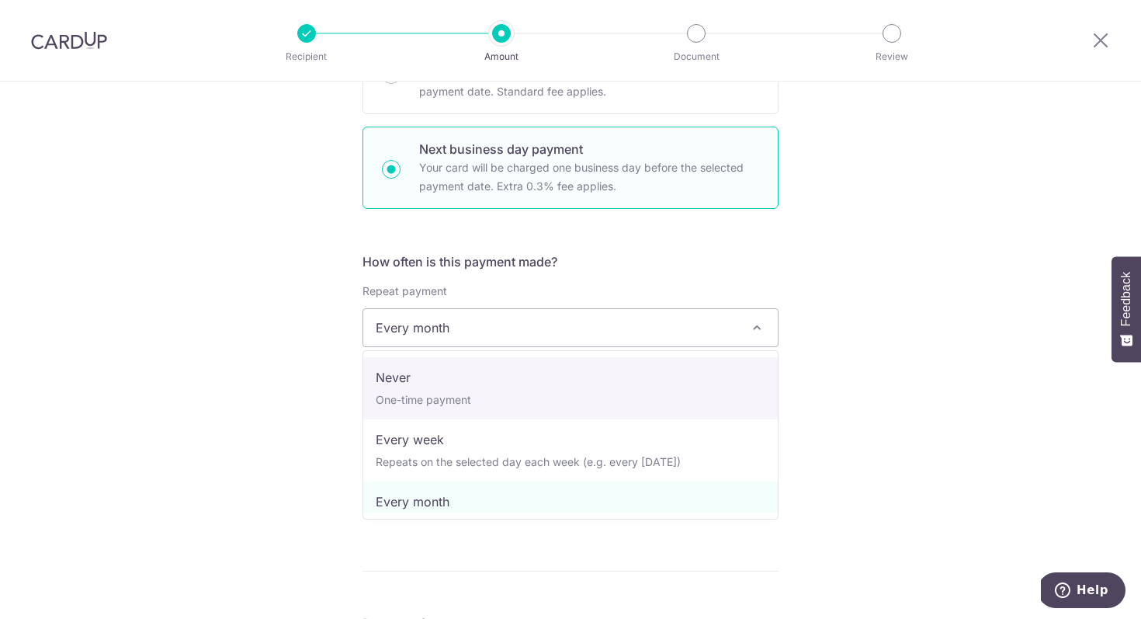
select select "1"
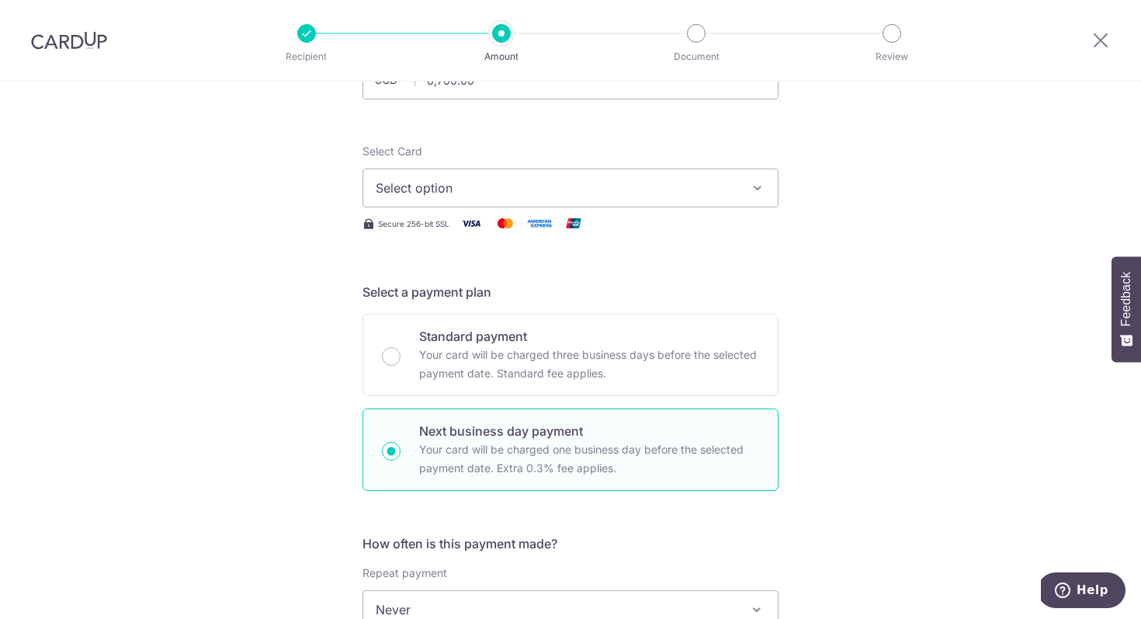
scroll to position [0, 0]
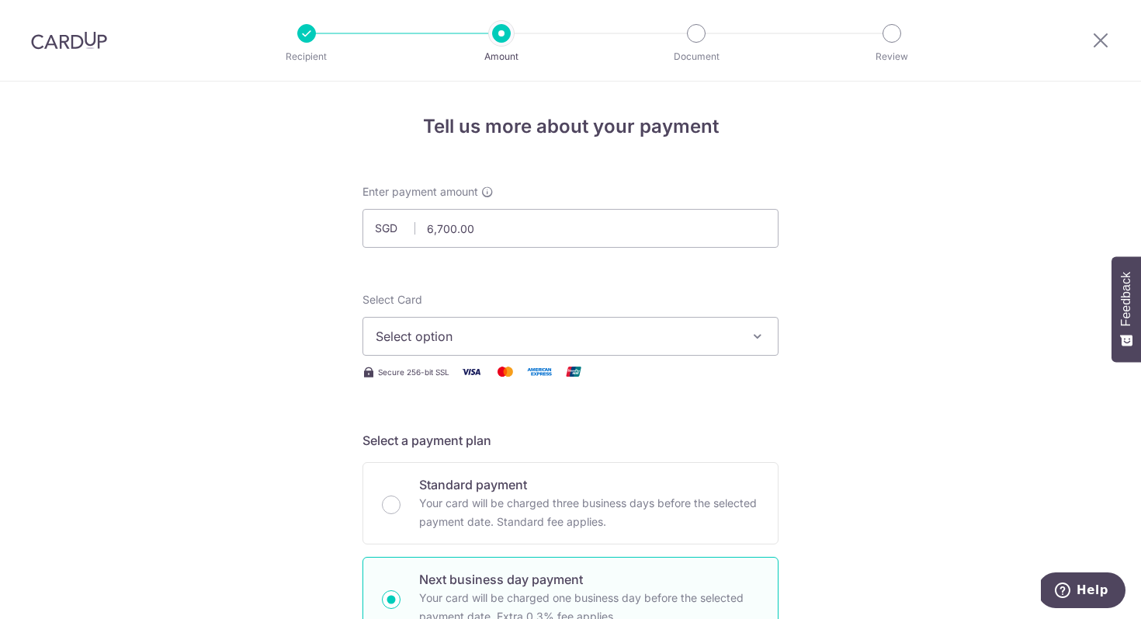
click at [561, 338] on span "Select option" at bounding box center [557, 336] width 362 height 19
click at [550, 377] on span "Add credit card" at bounding box center [585, 380] width 362 height 16
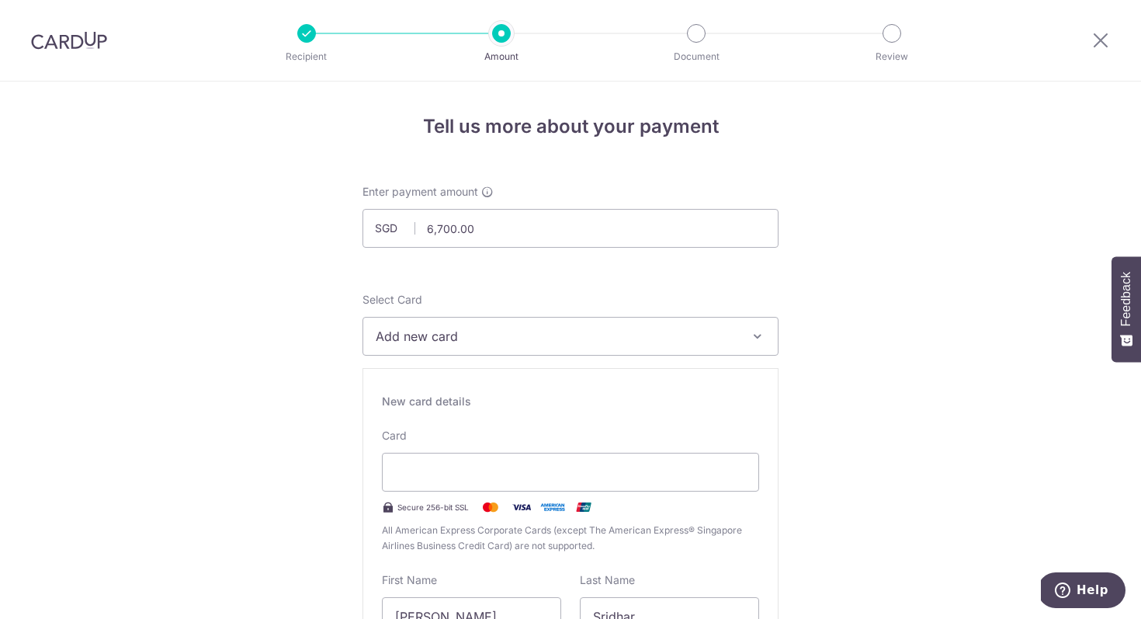
click at [529, 450] on div "Card Secure 256-bit SSL All American Express Corporate Cards (except The Americ…" at bounding box center [570, 491] width 377 height 126
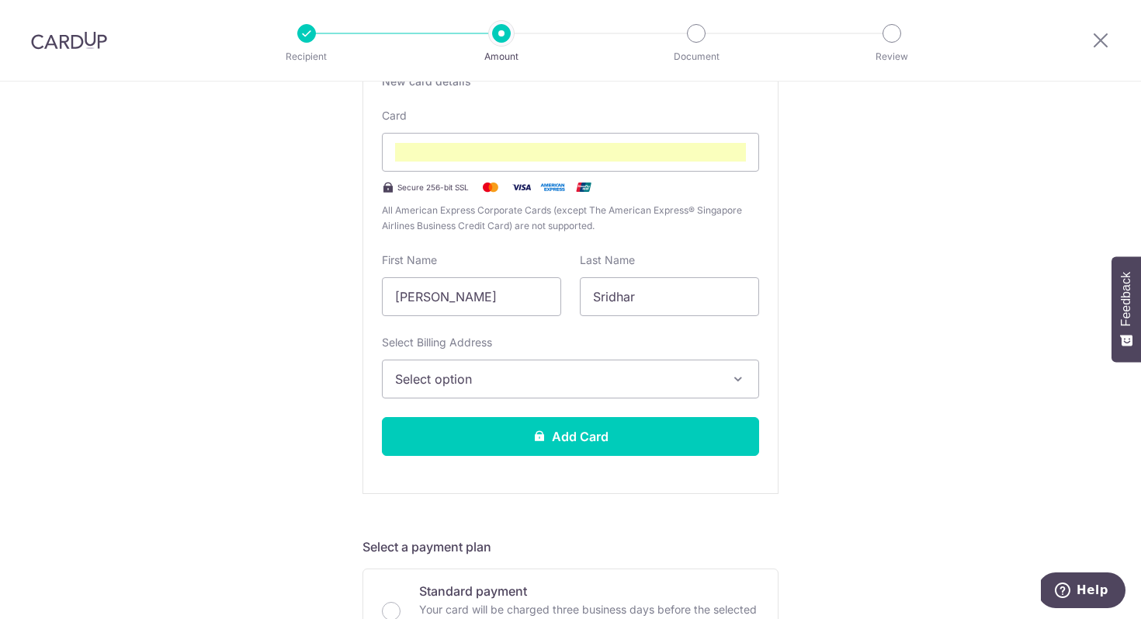
scroll to position [362, 0]
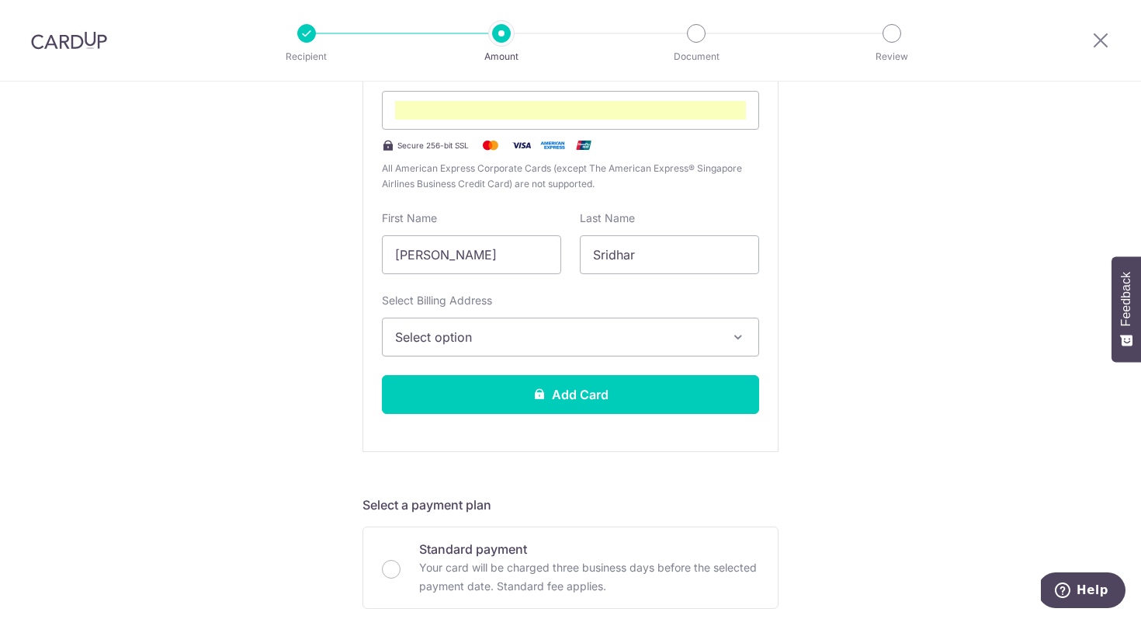
click at [514, 345] on span "Select option" at bounding box center [556, 337] width 323 height 19
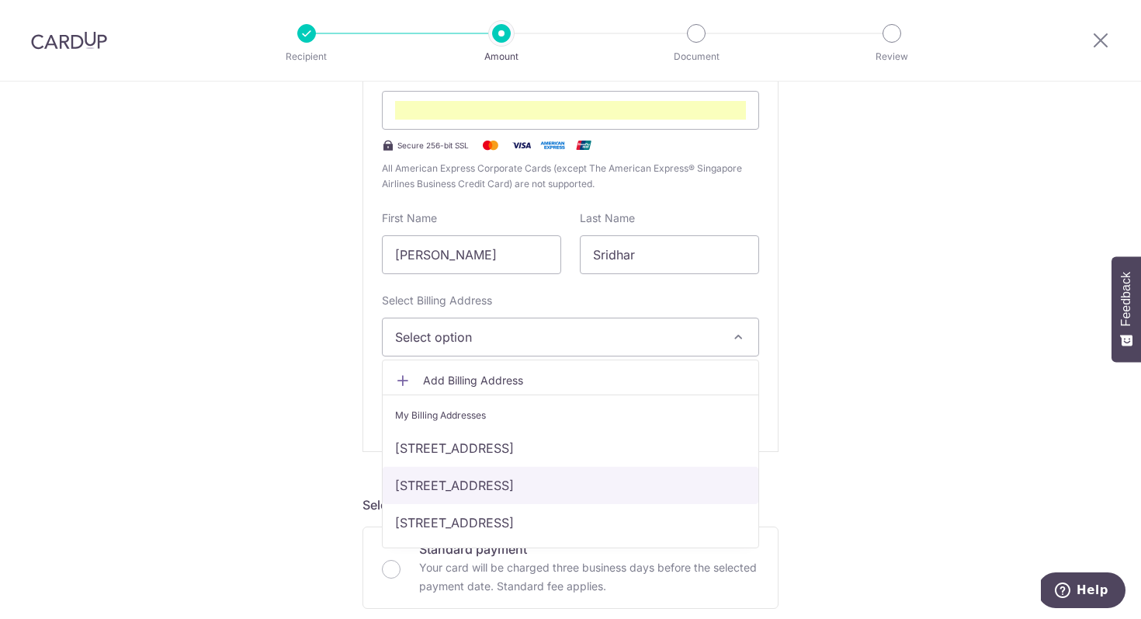
click at [532, 487] on link "[STREET_ADDRESS]" at bounding box center [571, 484] width 376 height 37
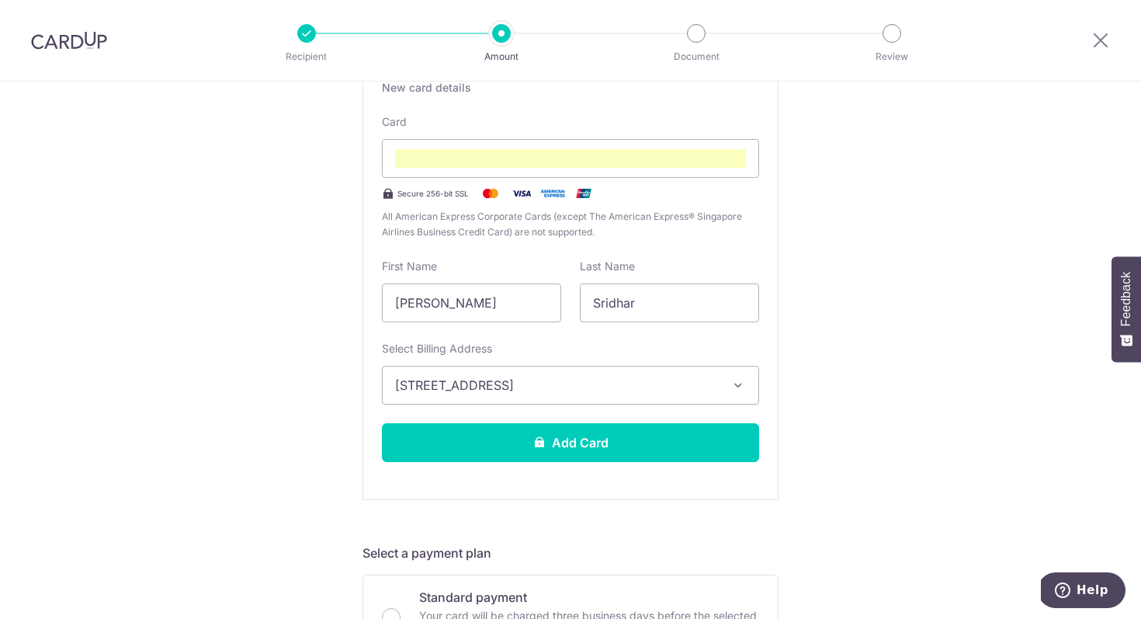
scroll to position [313, 0]
click at [508, 323] on div "New card details Card Secure 256-bit SSL All American Express Corporate Cards (…" at bounding box center [570, 278] width 416 height 446
click at [512, 310] on input "[PERSON_NAME]" at bounding box center [471, 303] width 179 height 39
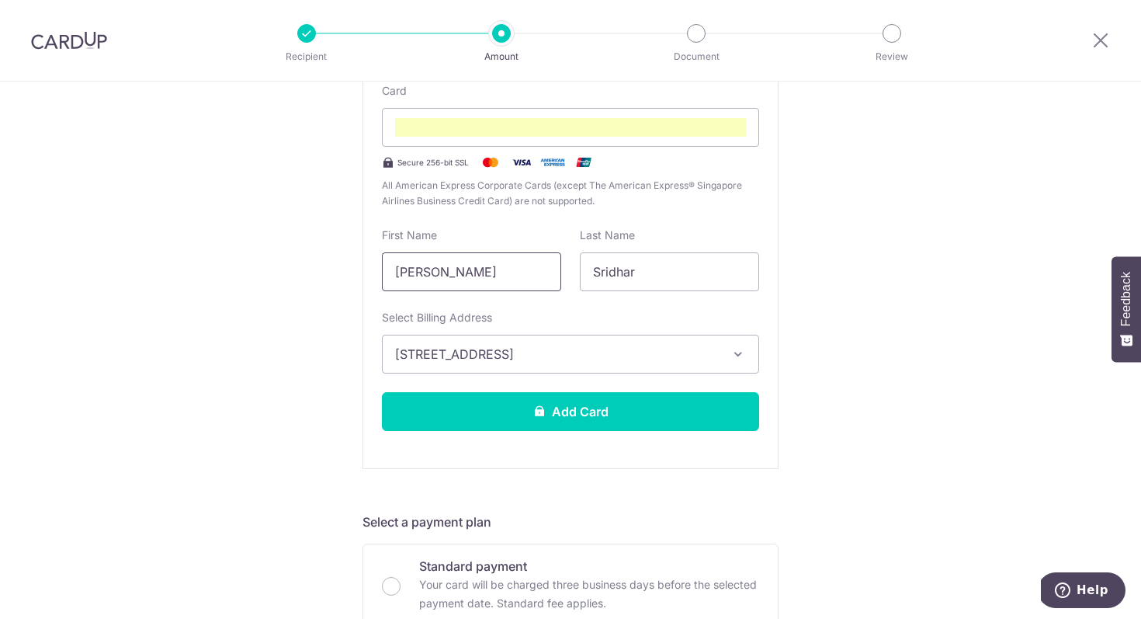
scroll to position [352, 0]
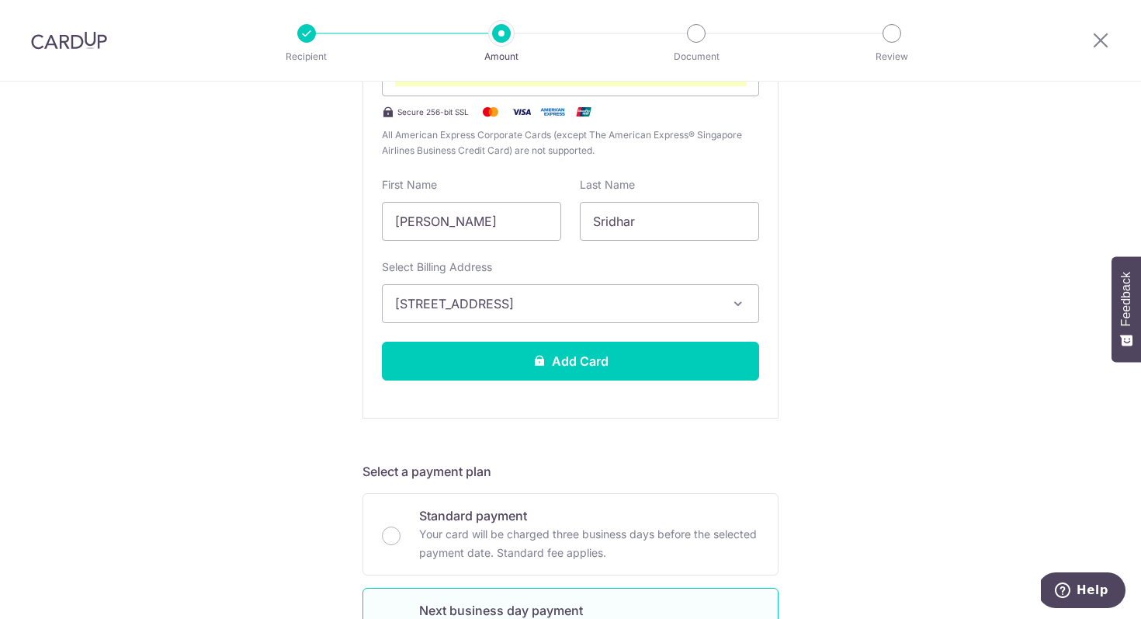
scroll to position [418, 0]
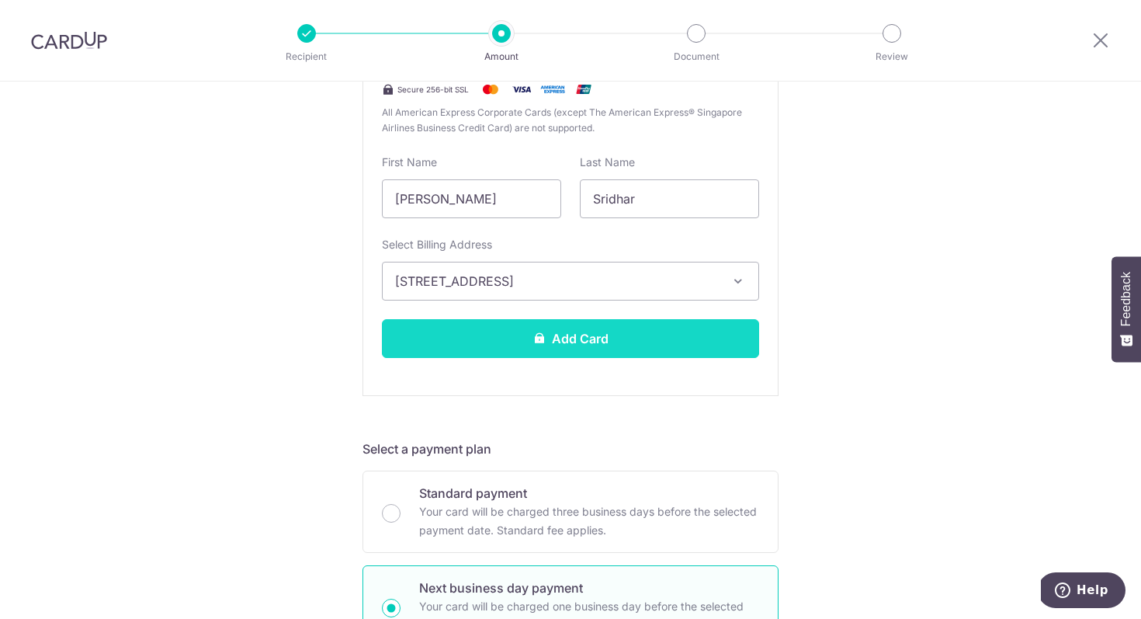
click at [649, 337] on button "Add Card" at bounding box center [570, 338] width 377 height 39
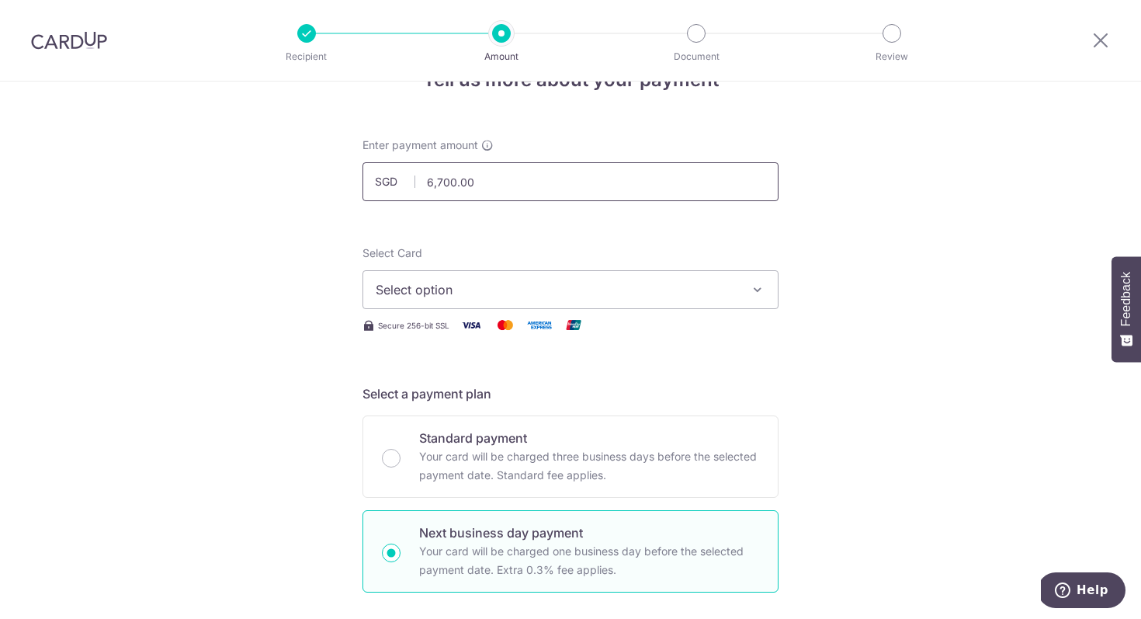
scroll to position [140, 0]
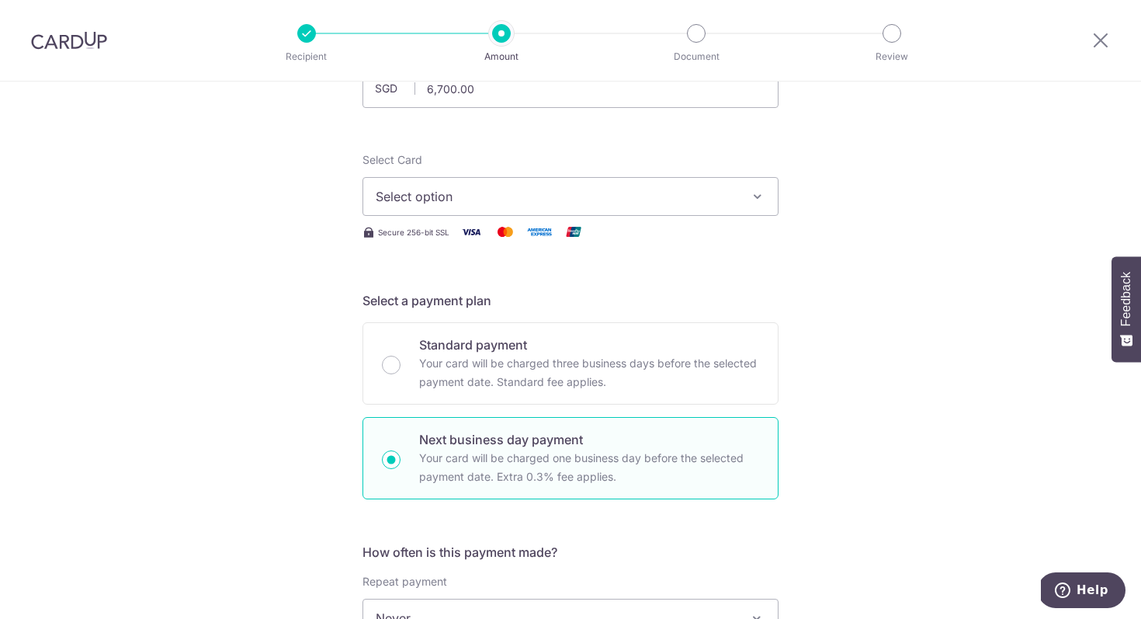
click at [716, 196] on span "Select option" at bounding box center [557, 196] width 362 height 19
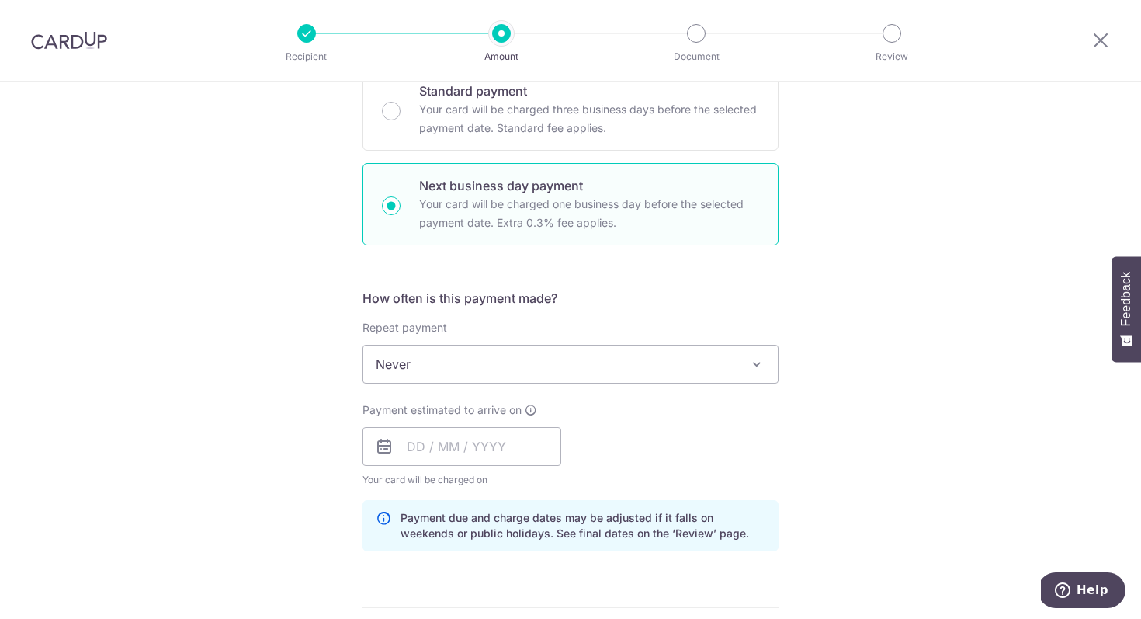
scroll to position [411, 0]
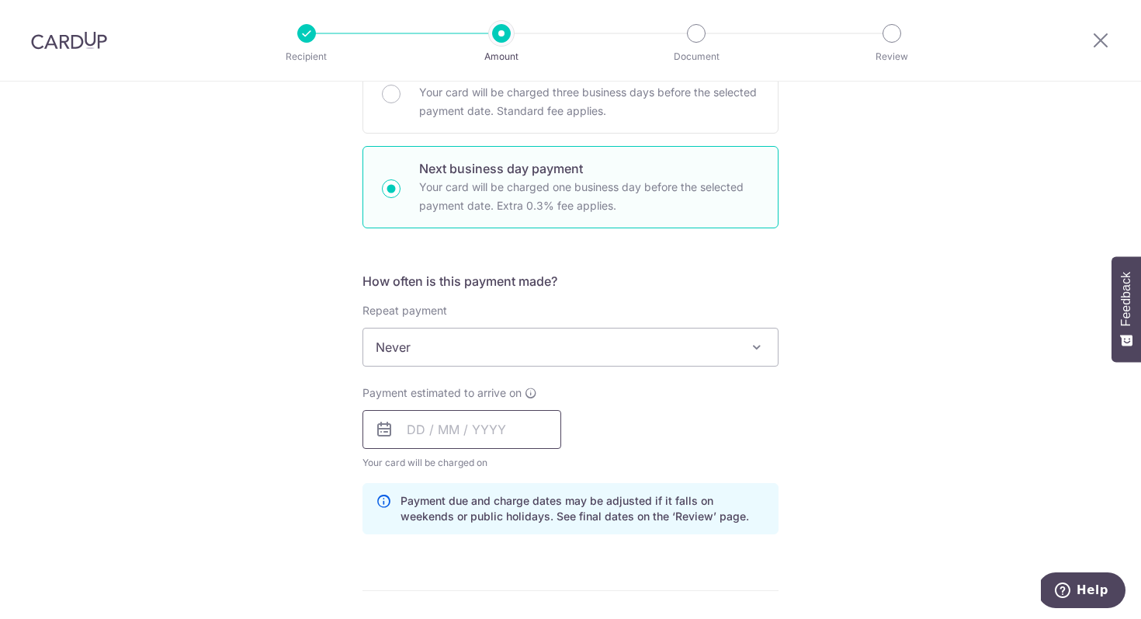
click at [462, 432] on input "text" at bounding box center [461, 429] width 199 height 39
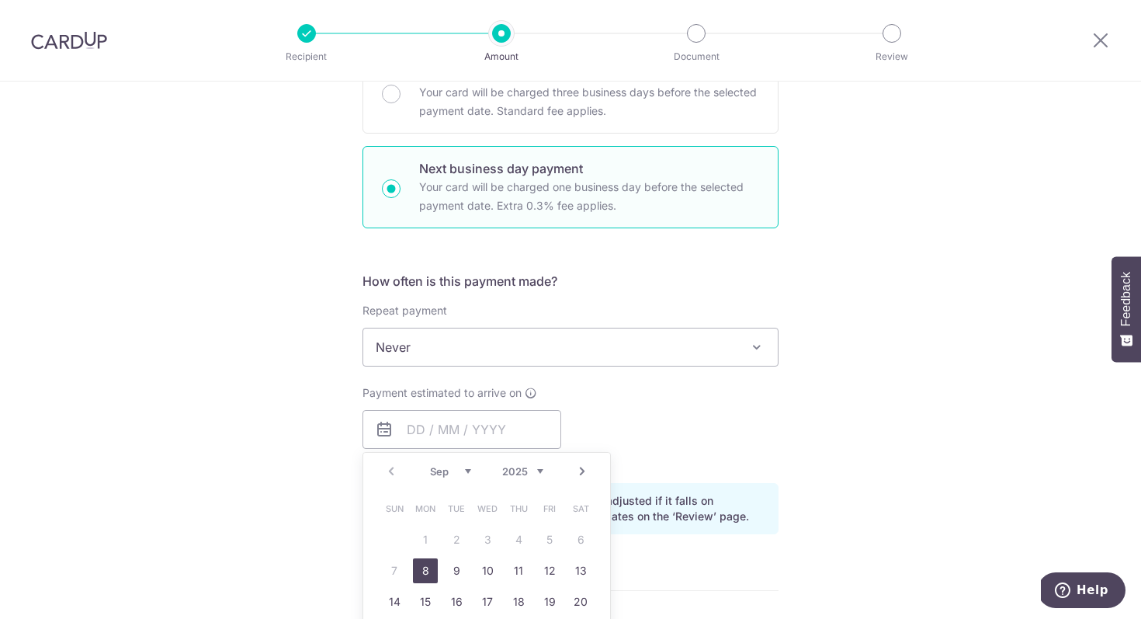
click at [432, 567] on link "8" at bounding box center [425, 570] width 25 height 25
type input "[DATE]"
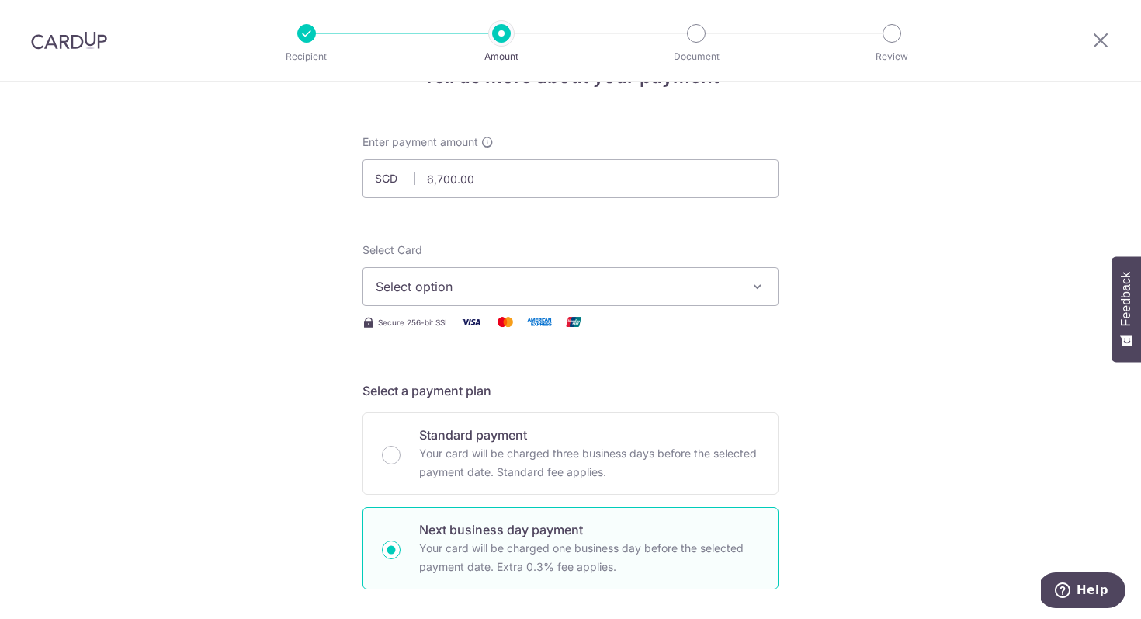
scroll to position [0, 0]
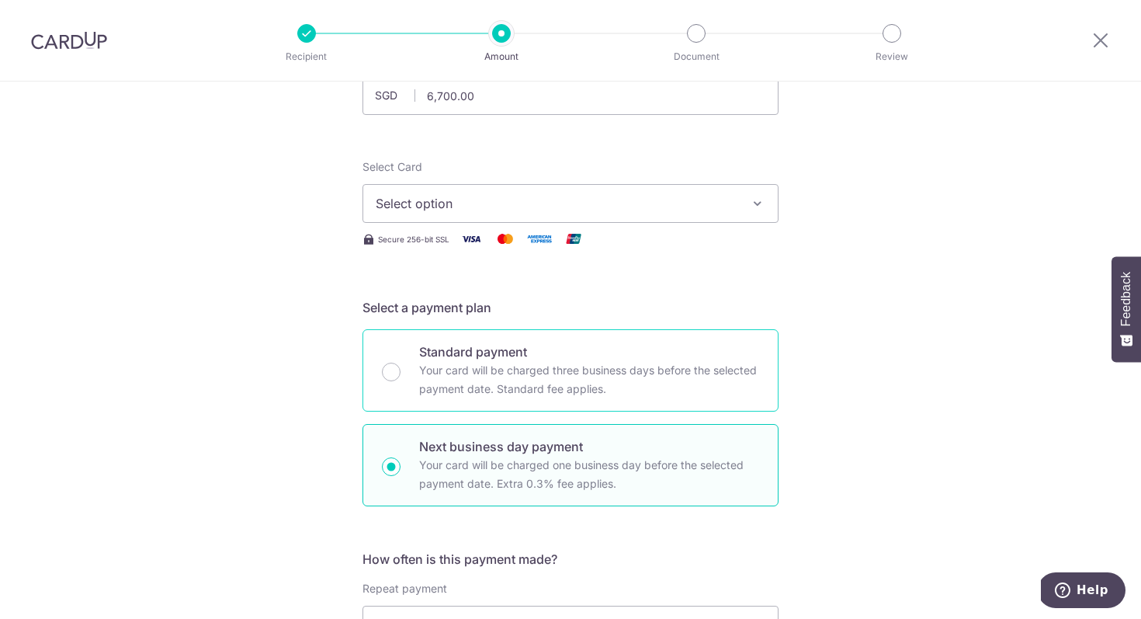
click at [590, 339] on div "Standard payment Your card will be charged three business days before the selec…" at bounding box center [570, 370] width 416 height 82
radio input "true"
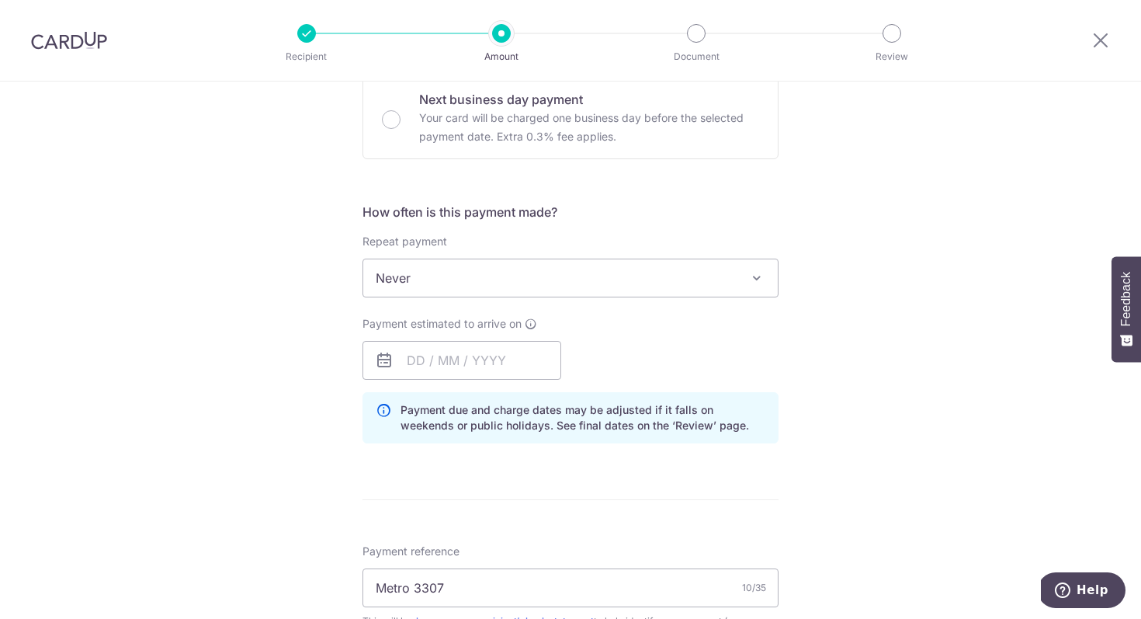
scroll to position [636, 0]
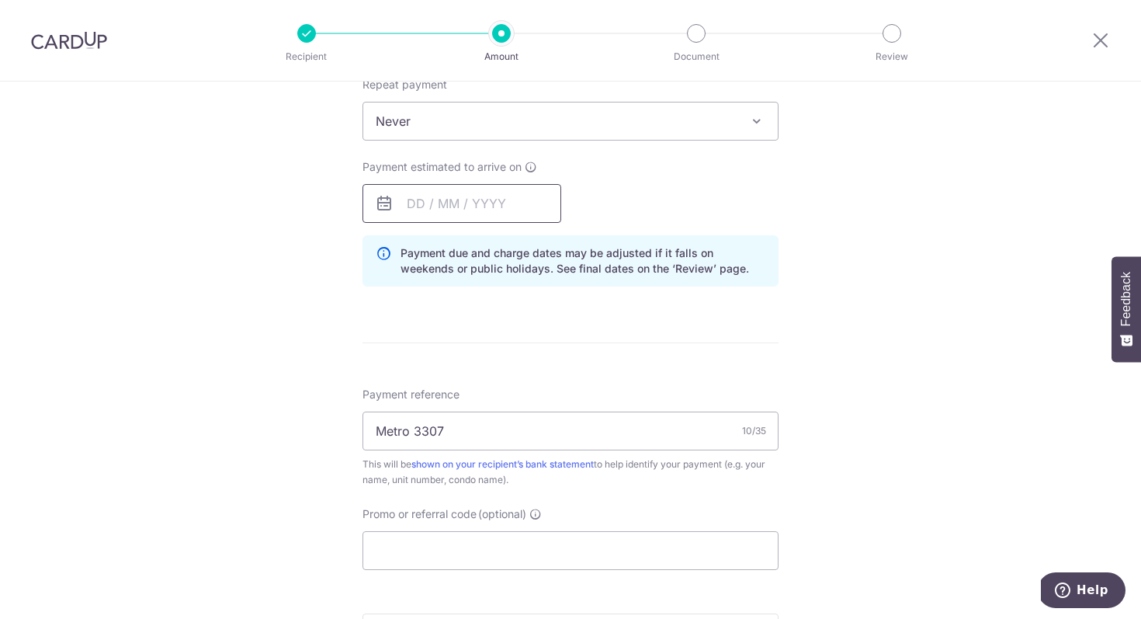
click at [495, 212] on input "text" at bounding box center [461, 203] width 199 height 39
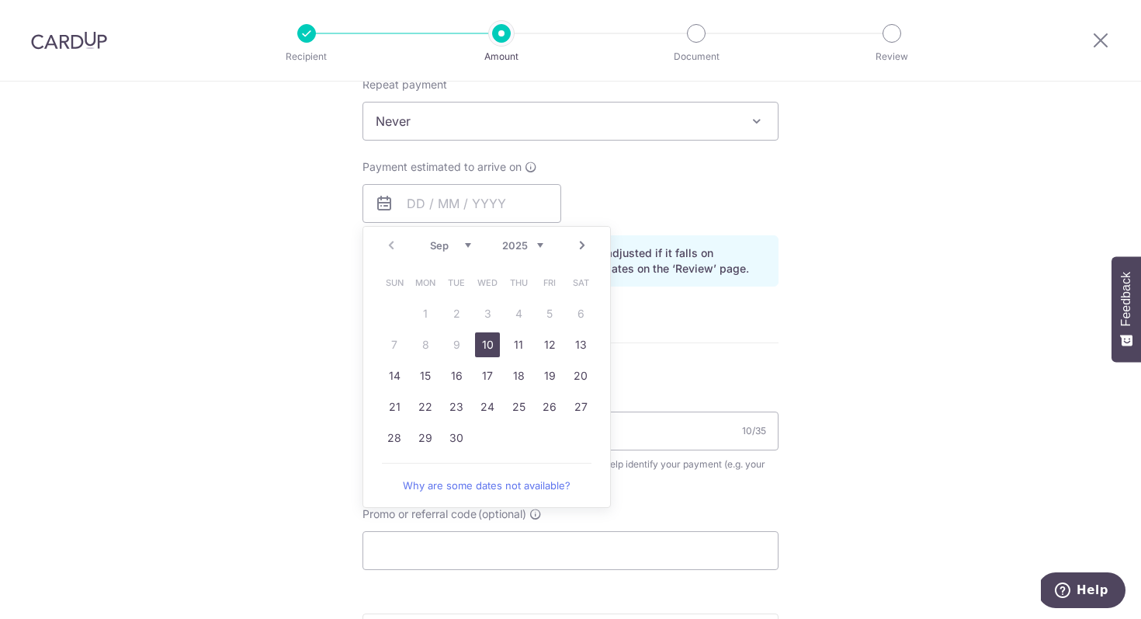
click at [481, 344] on link "10" at bounding box center [487, 344] width 25 height 25
type input "[DATE]"
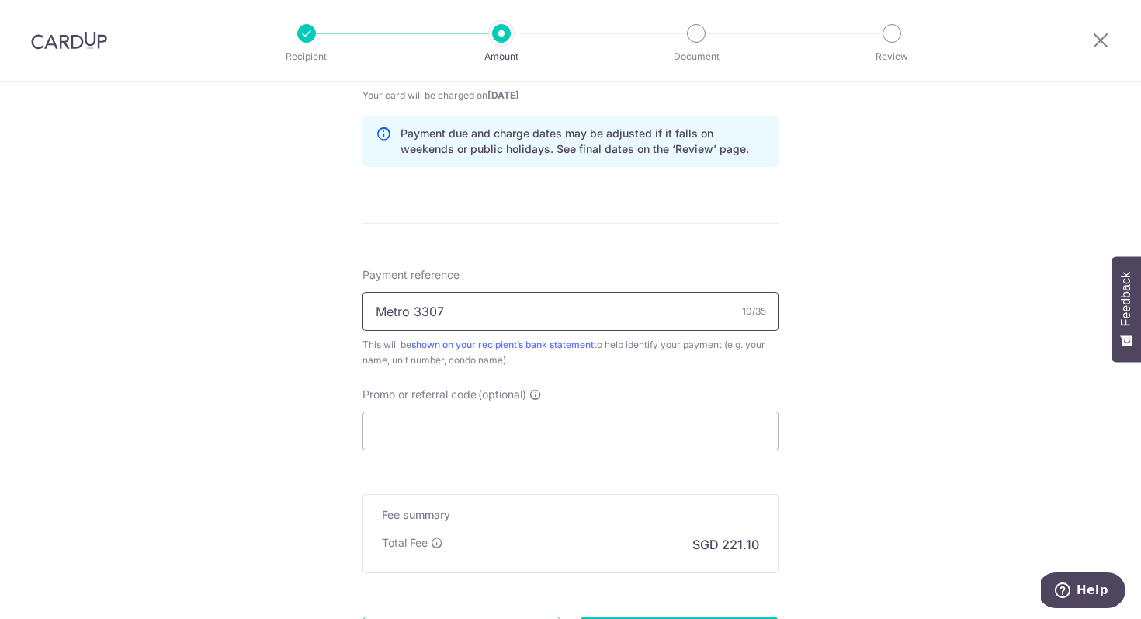
scroll to position [790, 0]
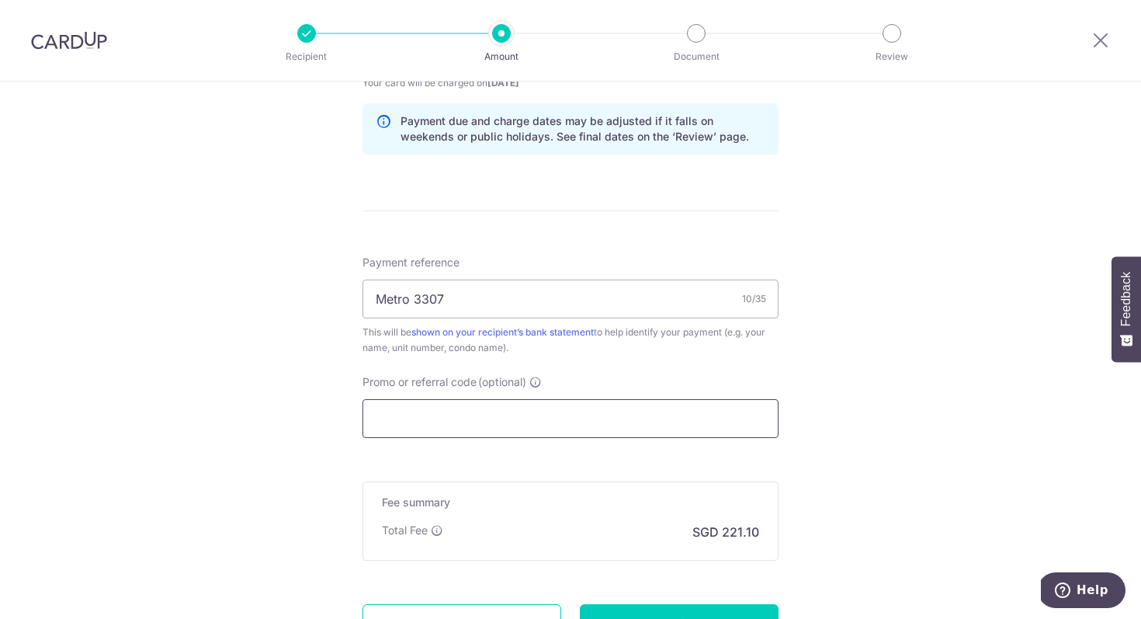
click at [491, 432] on input "Promo or referral code (optional)" at bounding box center [570, 418] width 416 height 39
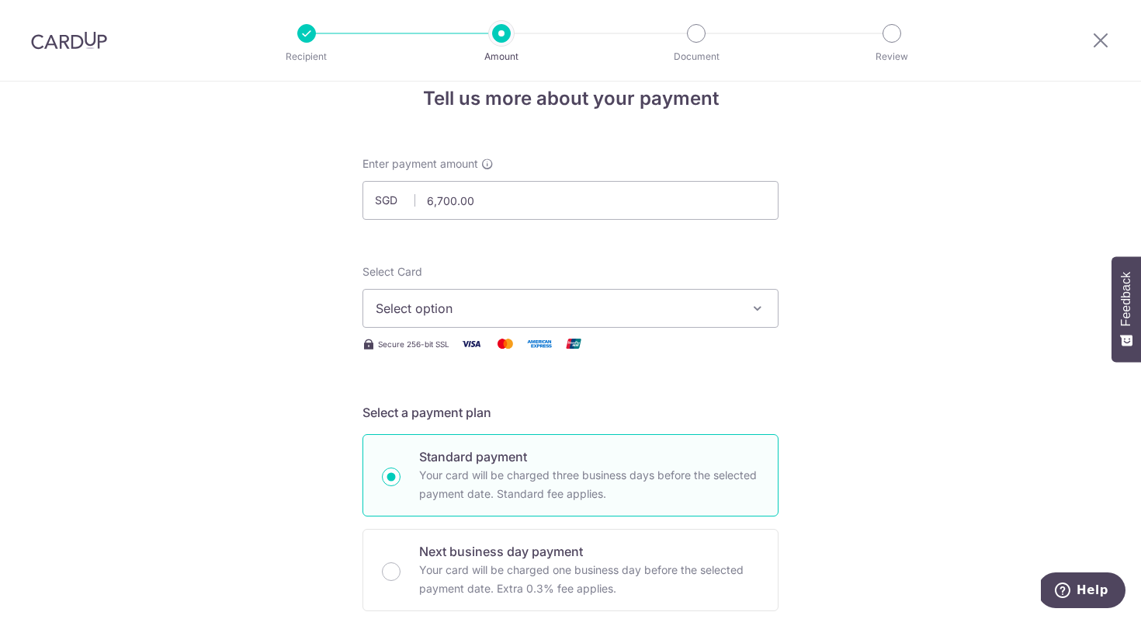
scroll to position [0, 0]
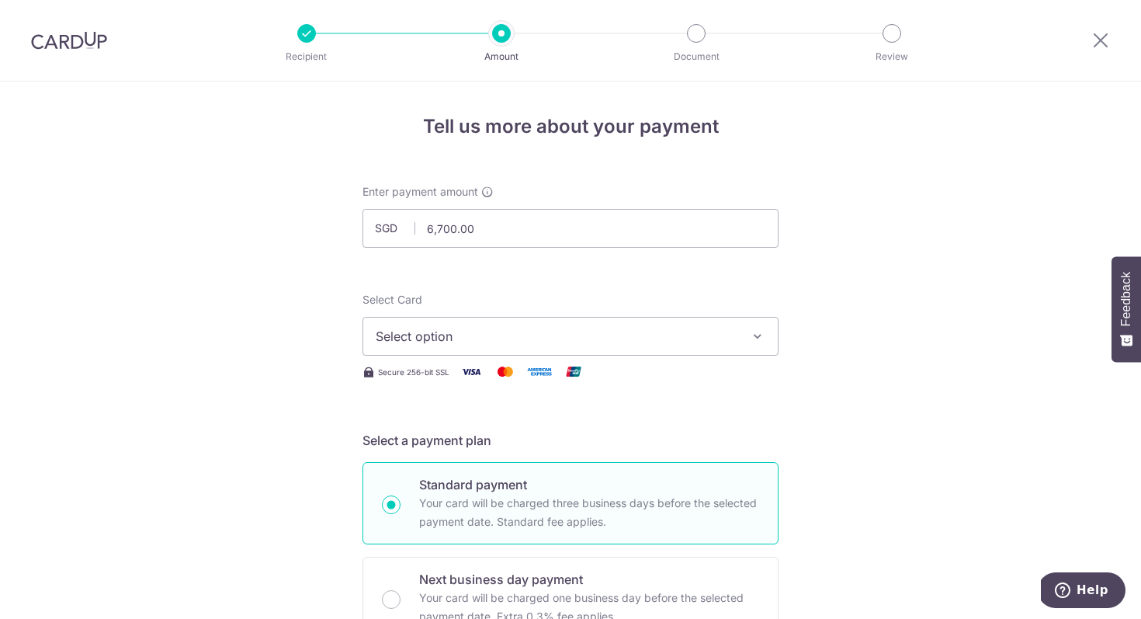
type input "SAVERENT179"
click at [661, 325] on button "Select option" at bounding box center [570, 336] width 416 height 39
click at [628, 376] on span "Add credit card" at bounding box center [585, 380] width 362 height 16
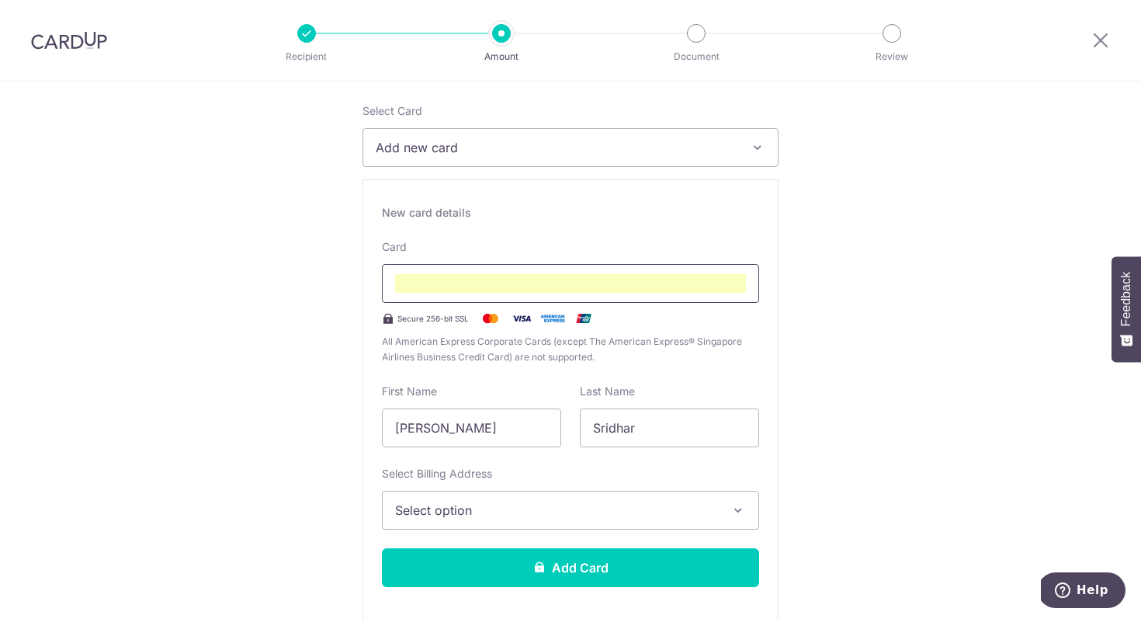
scroll to position [219, 0]
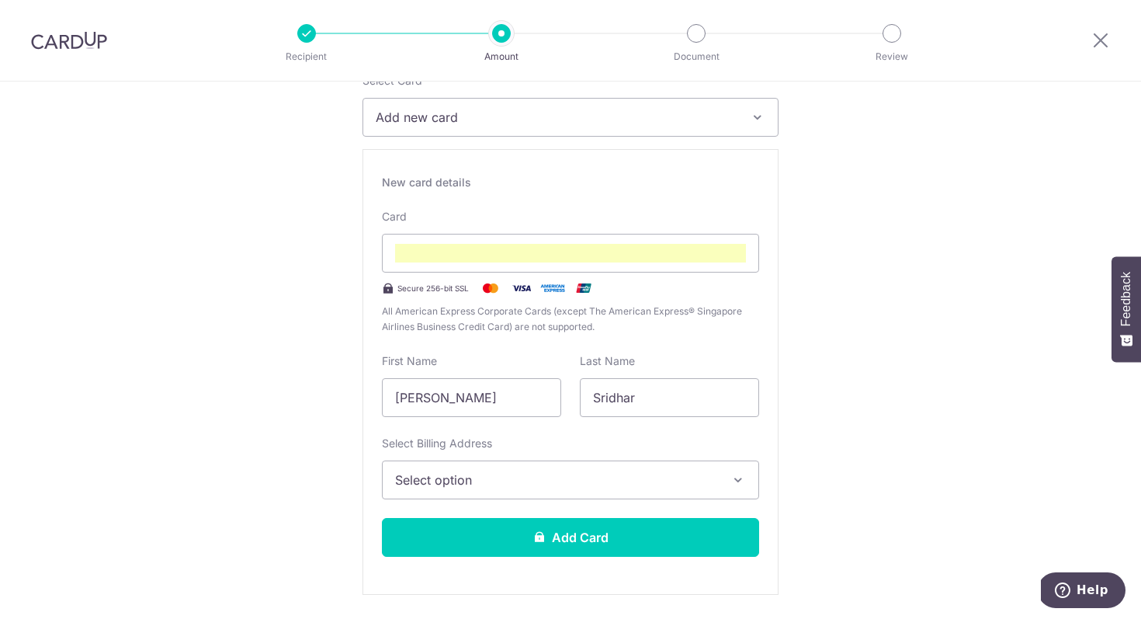
click at [556, 485] on span "Select option" at bounding box center [556, 479] width 323 height 19
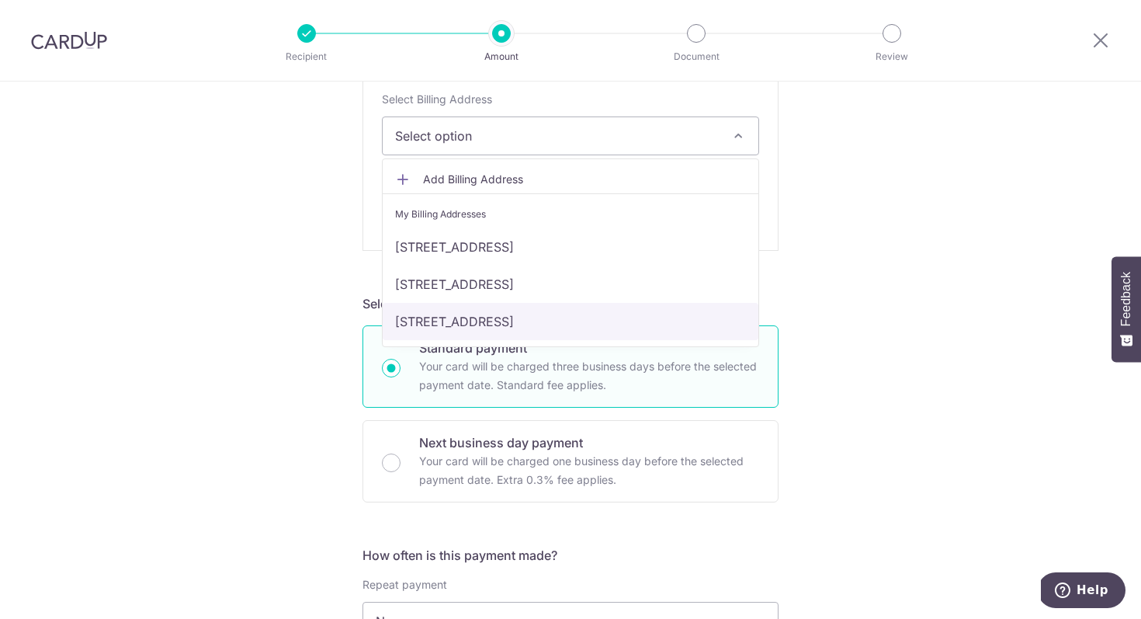
scroll to position [592, 0]
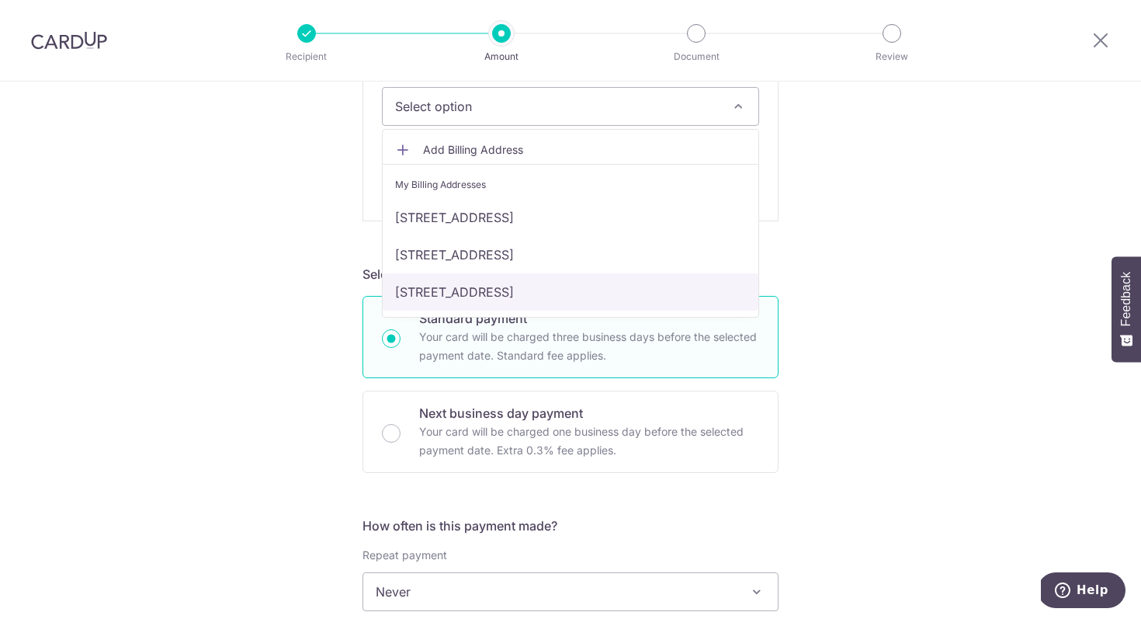
click at [611, 299] on link "[STREET_ADDRESS]" at bounding box center [571, 291] width 376 height 37
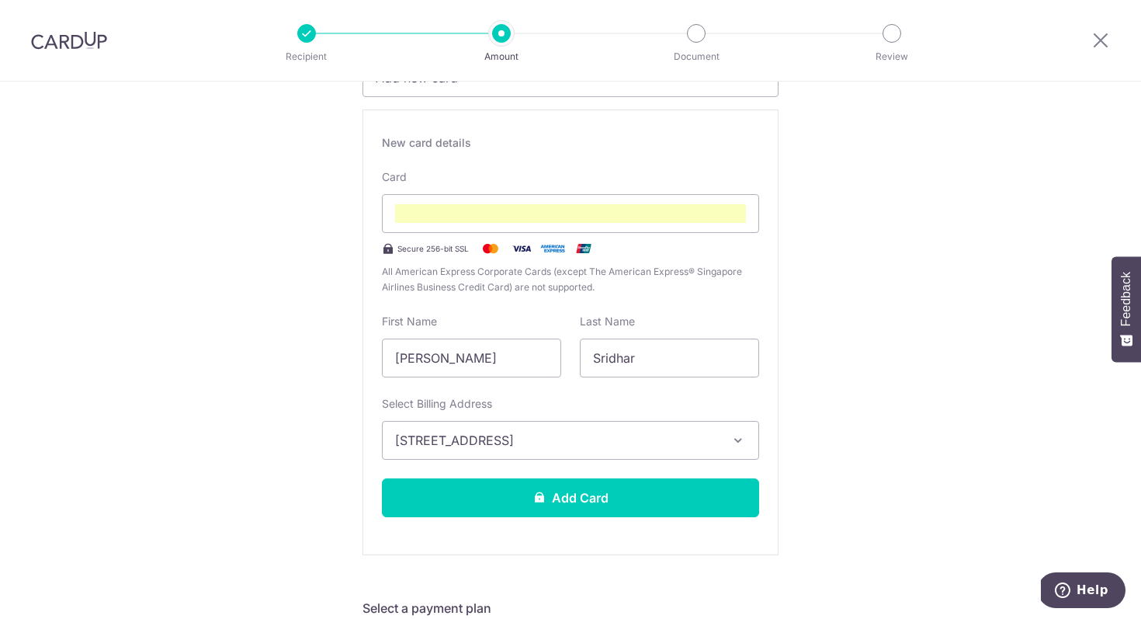
scroll to position [244, 0]
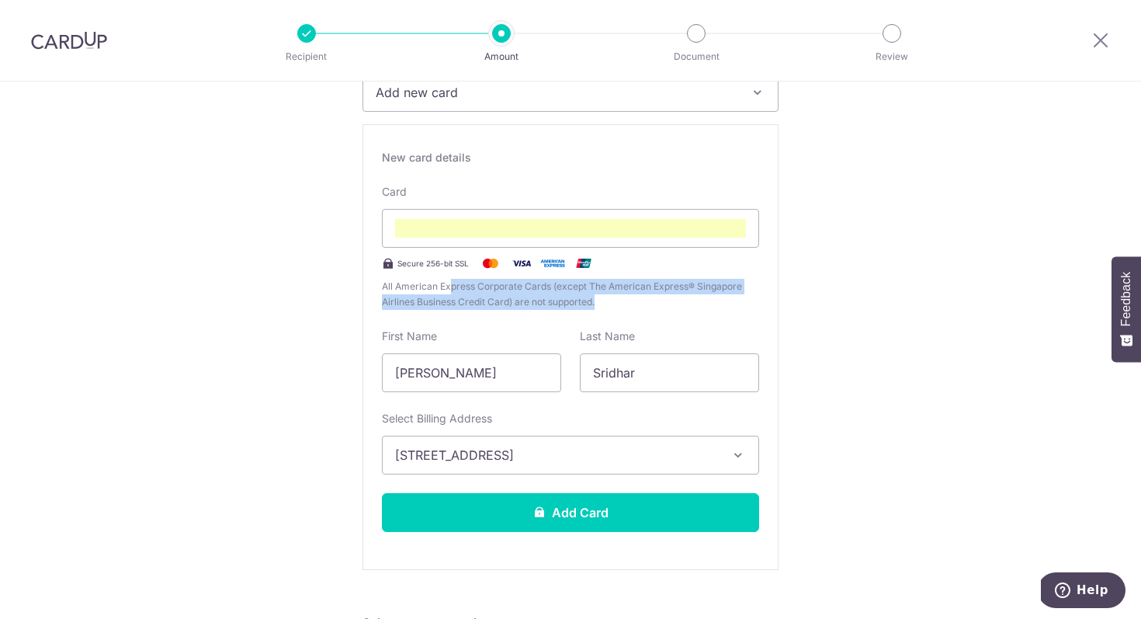
drag, startPoint x: 452, startPoint y: 290, endPoint x: 646, endPoint y: 296, distance: 194.1
click at [646, 296] on span "All American Express Corporate Cards (except The American Express® Singapore Ai…" at bounding box center [570, 294] width 377 height 31
click at [645, 294] on span "All American Express Corporate Cards (except The American Express® Singapore Ai…" at bounding box center [570, 294] width 377 height 31
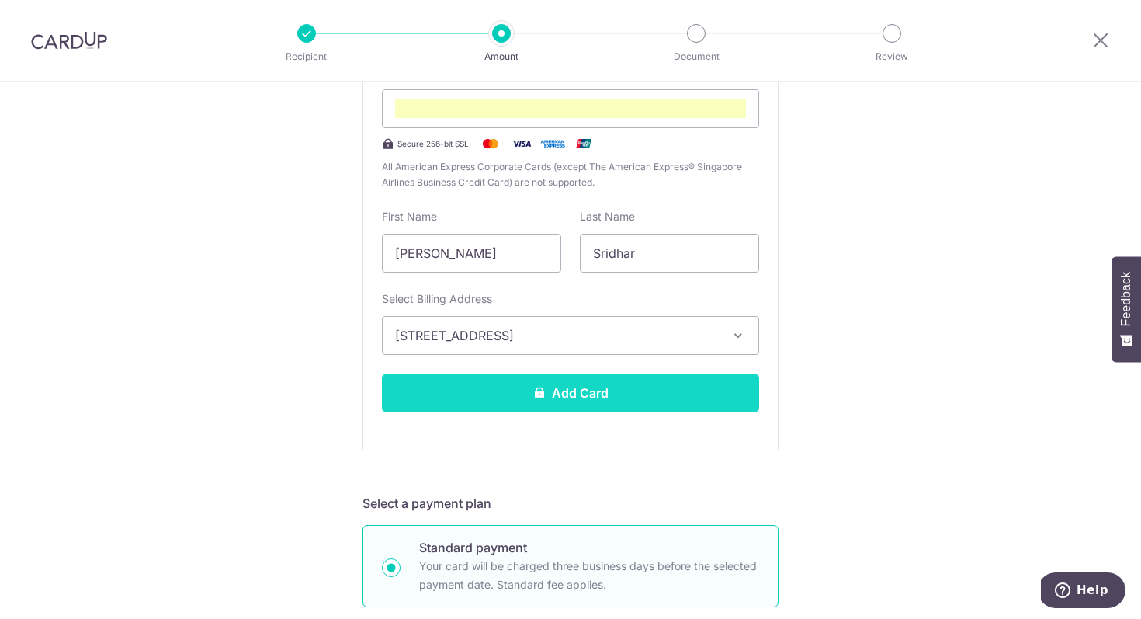
scroll to position [376, 0]
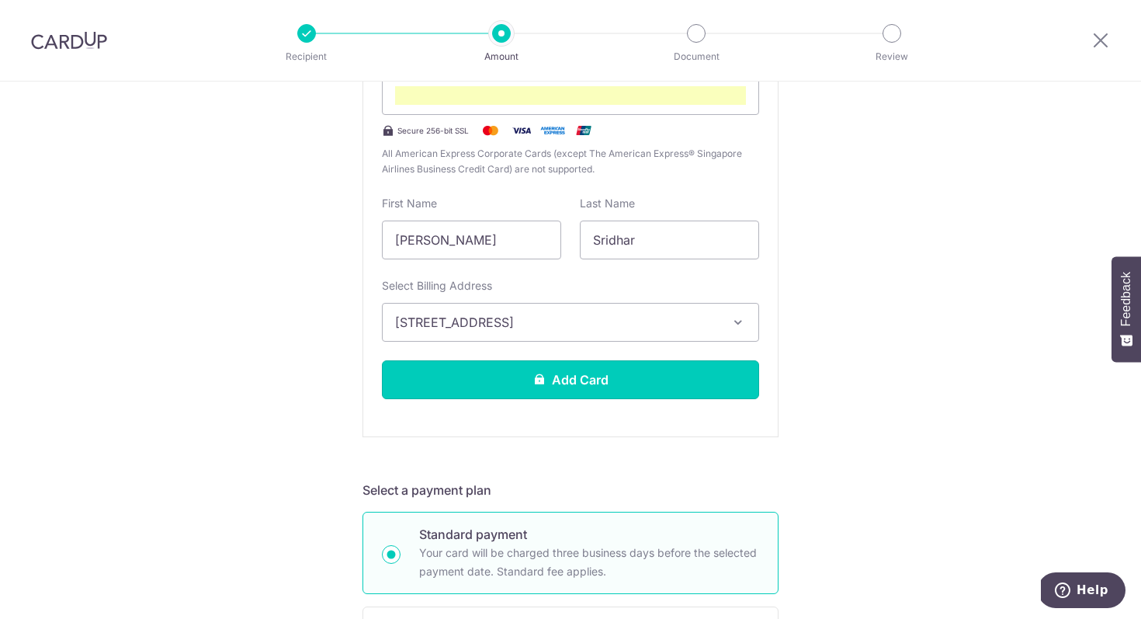
drag, startPoint x: 564, startPoint y: 388, endPoint x: 635, endPoint y: 127, distance: 270.2
click at [634, 130] on div "New card details Card Secure 256-bit SSL All American Express Corporate Cards (…" at bounding box center [570, 214] width 416 height 446
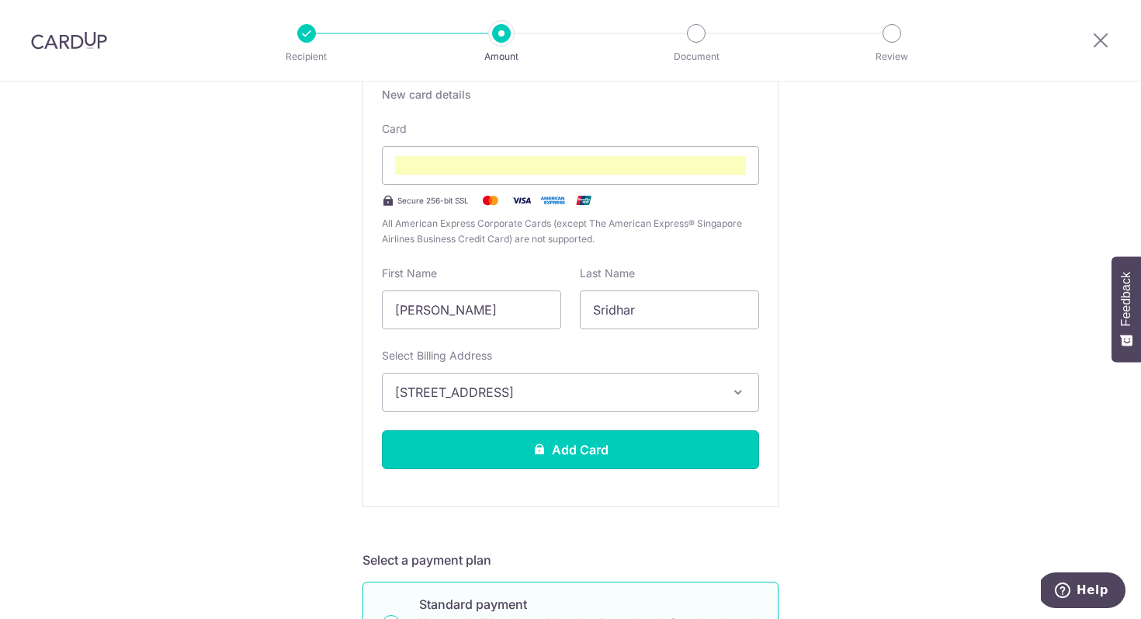
scroll to position [293, 0]
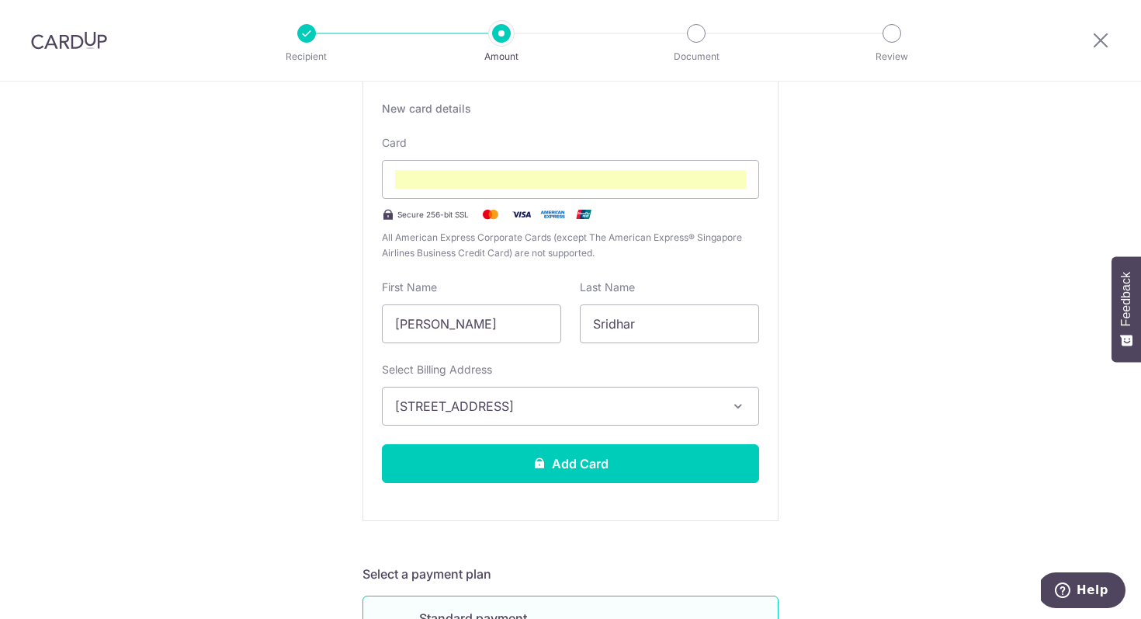
click at [602, 151] on div "Card Secure 256-bit SSL All American Express Corporate Cards (except The Americ…" at bounding box center [570, 198] width 377 height 126
click at [614, 191] on div at bounding box center [570, 179] width 377 height 39
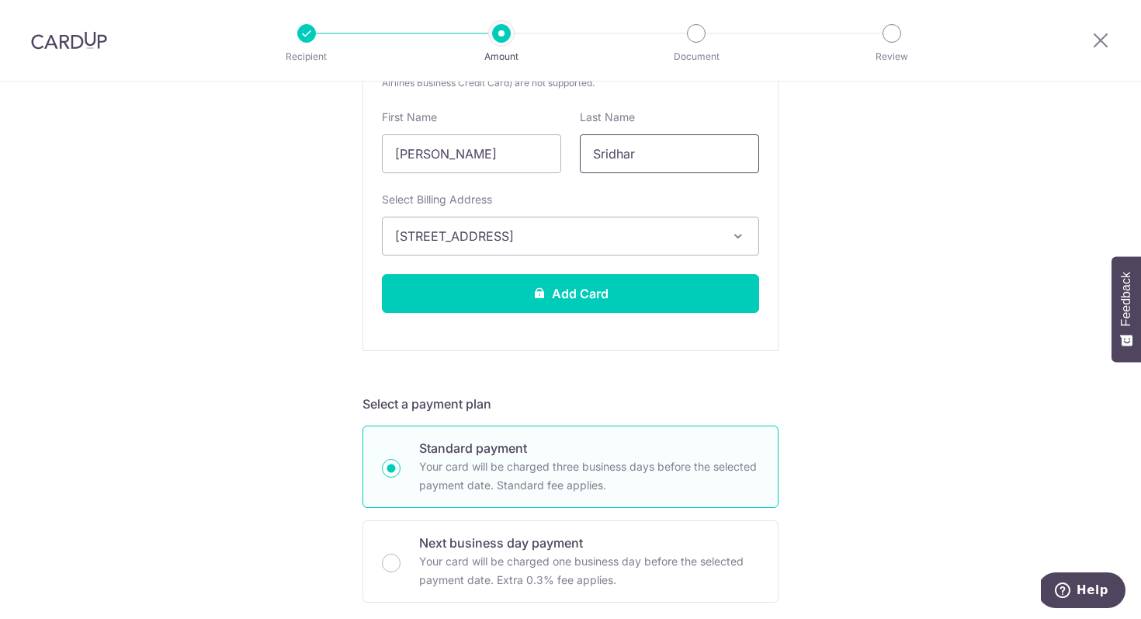
scroll to position [521, 0]
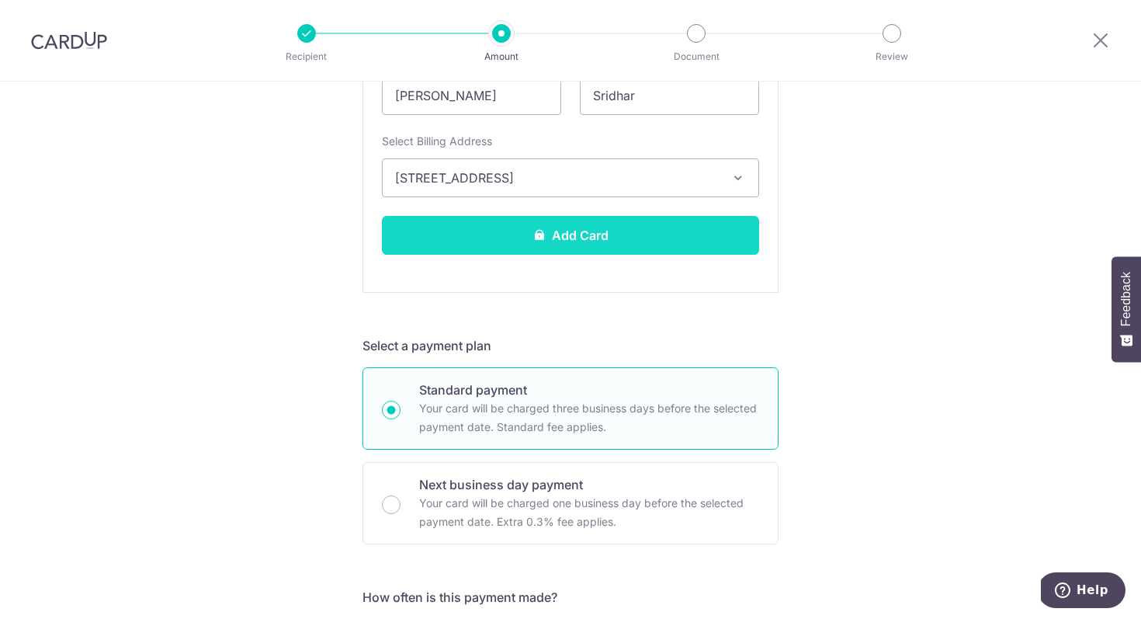
click at [579, 237] on button "Add Card" at bounding box center [570, 235] width 377 height 39
